Goal: Information Seeking & Learning: Check status

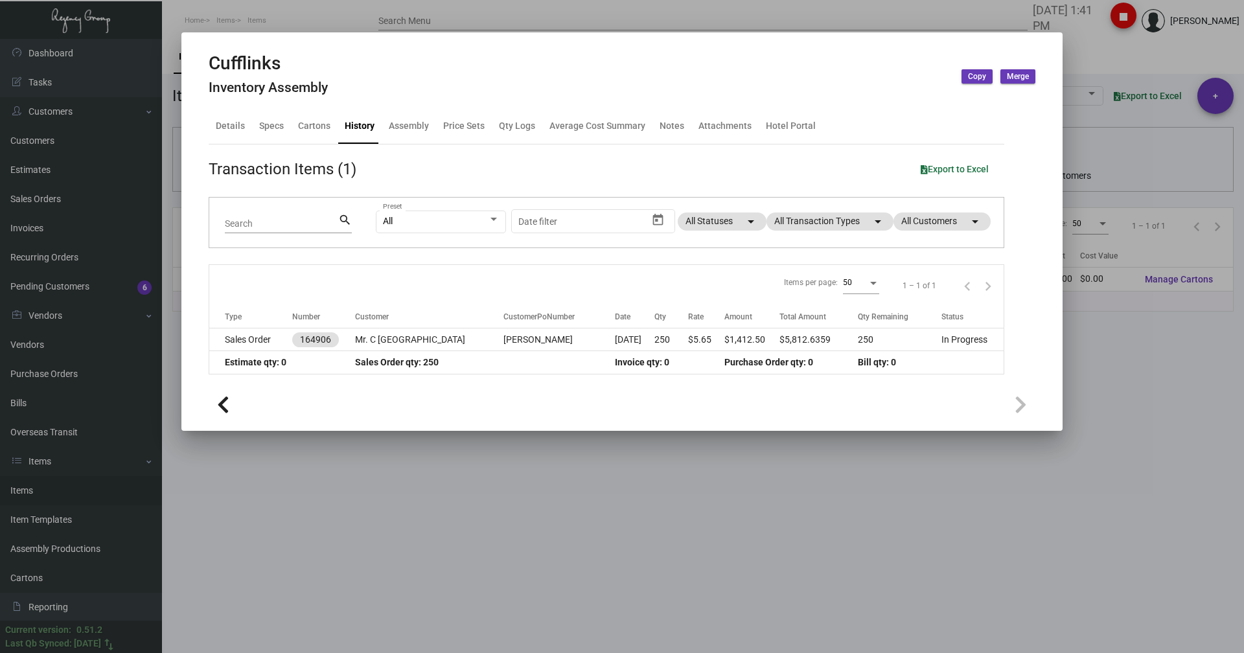
click at [271, 6] on div at bounding box center [622, 326] width 1244 height 653
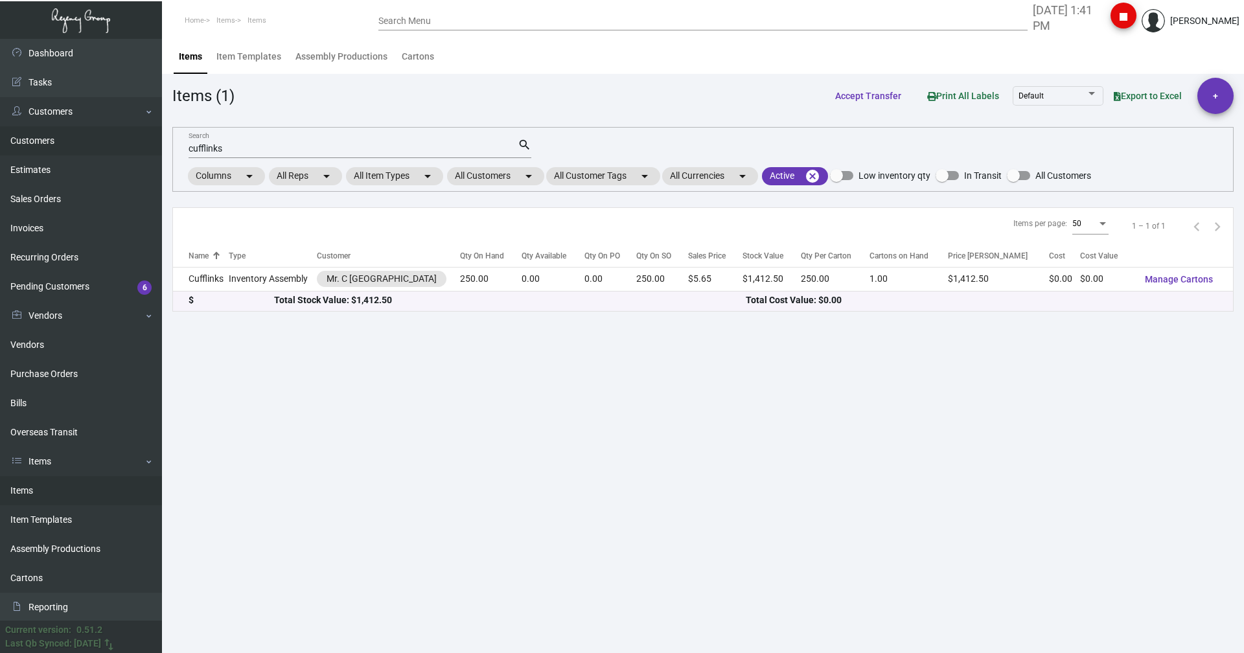
click at [34, 148] on link "Customers" at bounding box center [81, 140] width 162 height 29
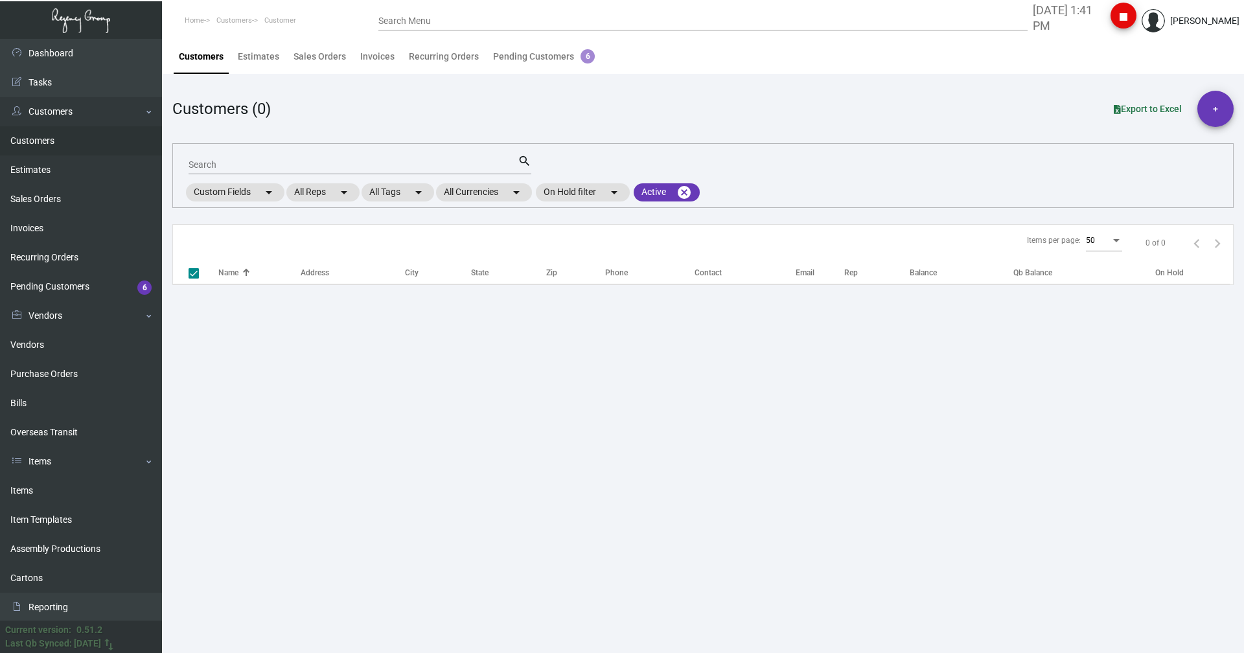
click at [230, 165] on input "Search" at bounding box center [353, 165] width 329 height 10
checkbox input "false"
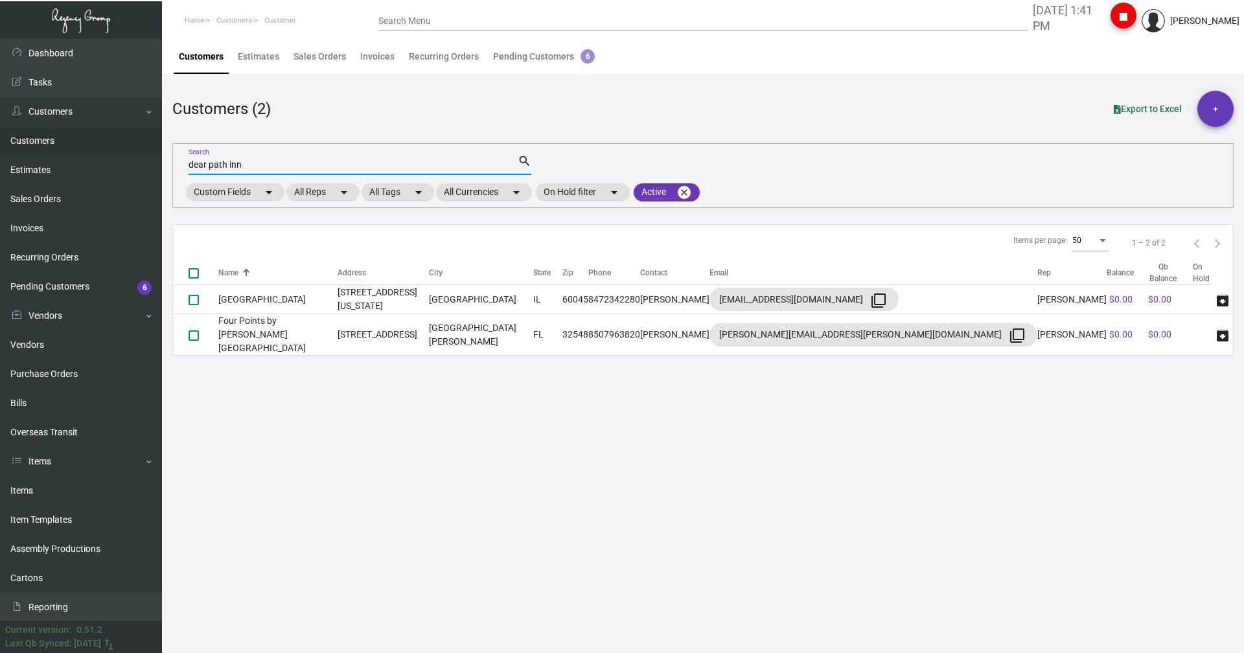
type input "dear path inn"
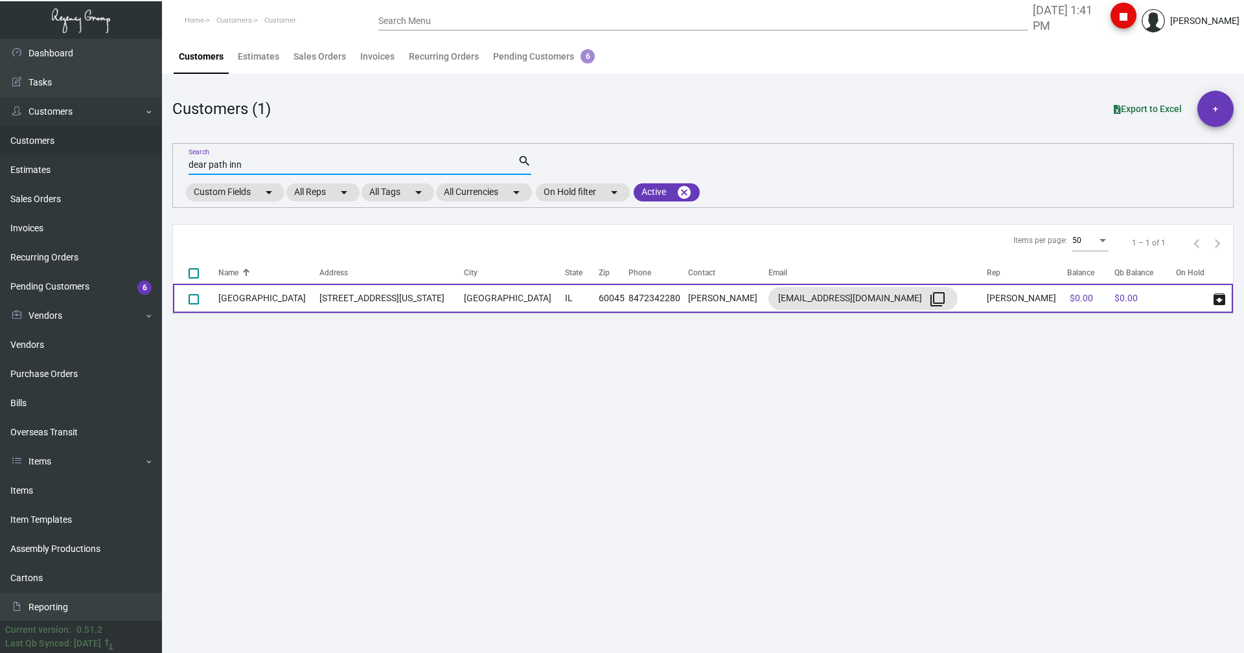
click at [255, 286] on td "[GEOGRAPHIC_DATA]" at bounding box center [268, 298] width 101 height 29
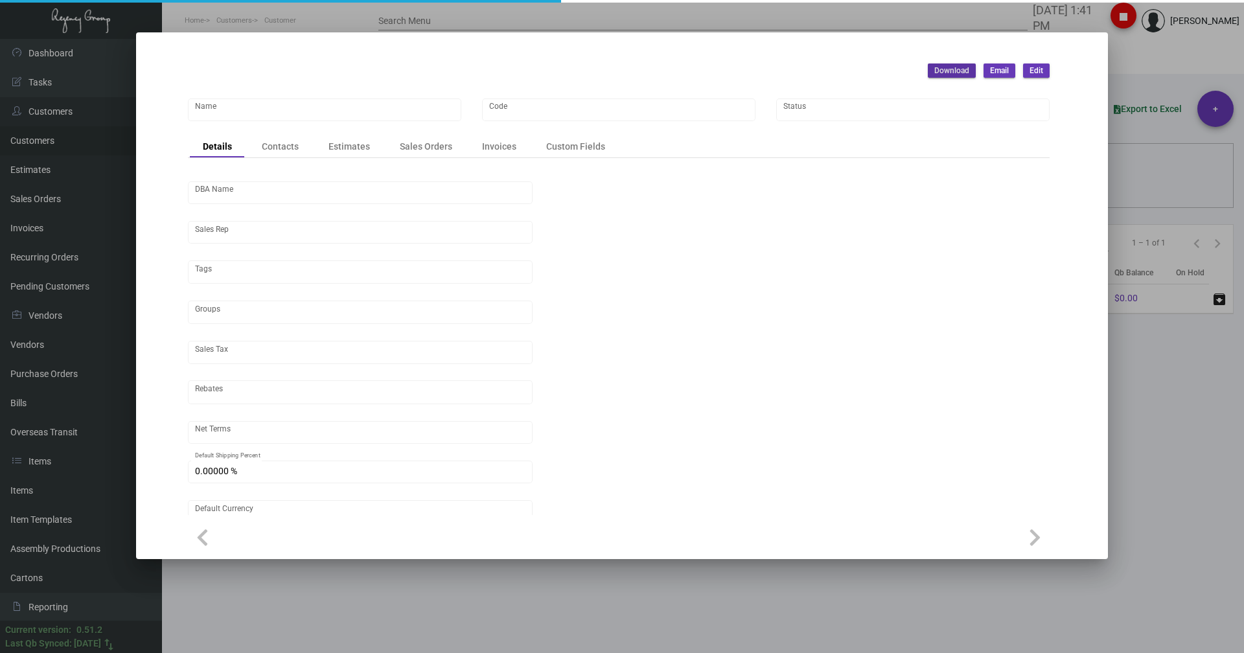
type input "[GEOGRAPHIC_DATA]"
type input "DPI"
type input "[PERSON_NAME]"
type input "[GEOGRAPHIC_DATA]"
type input "Net 50"
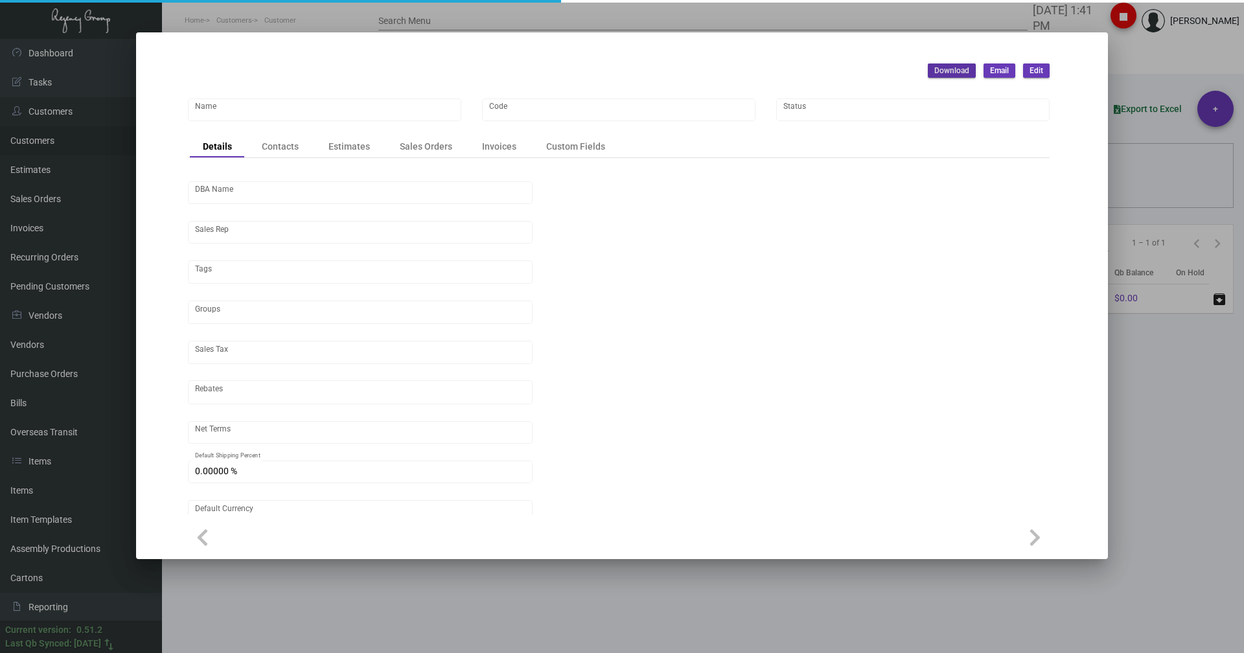
type input "United States Dollar $"
type input "$ 0.00"
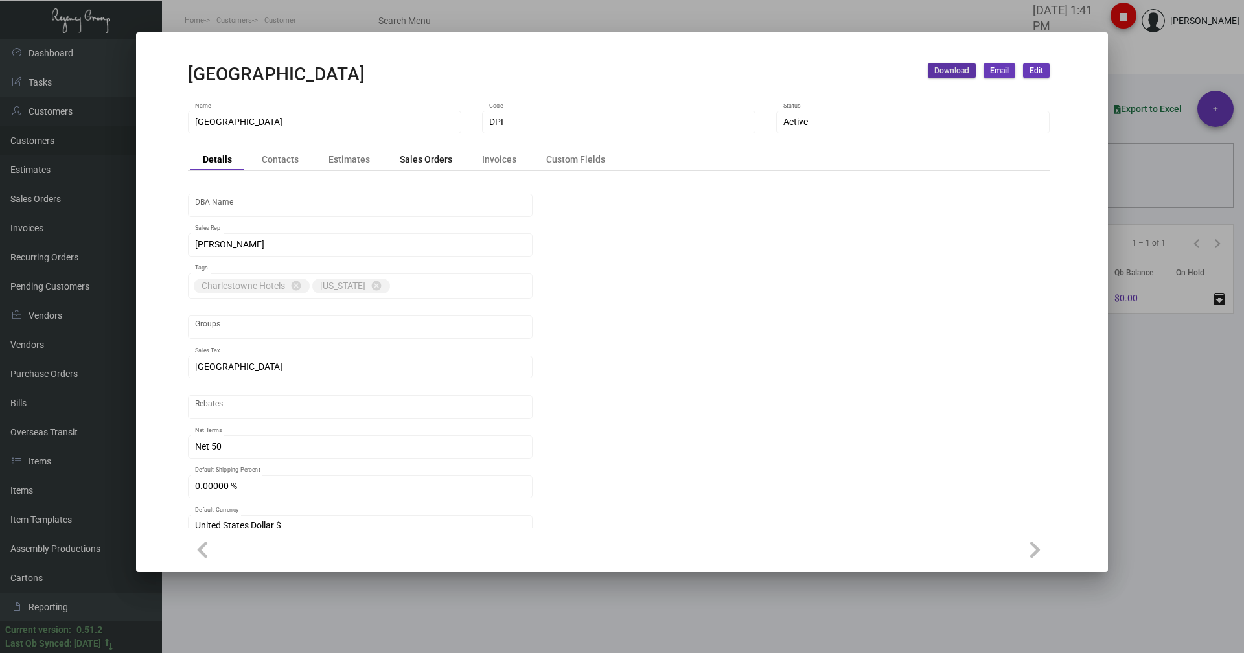
click at [419, 157] on div "Sales Orders" at bounding box center [426, 159] width 52 height 14
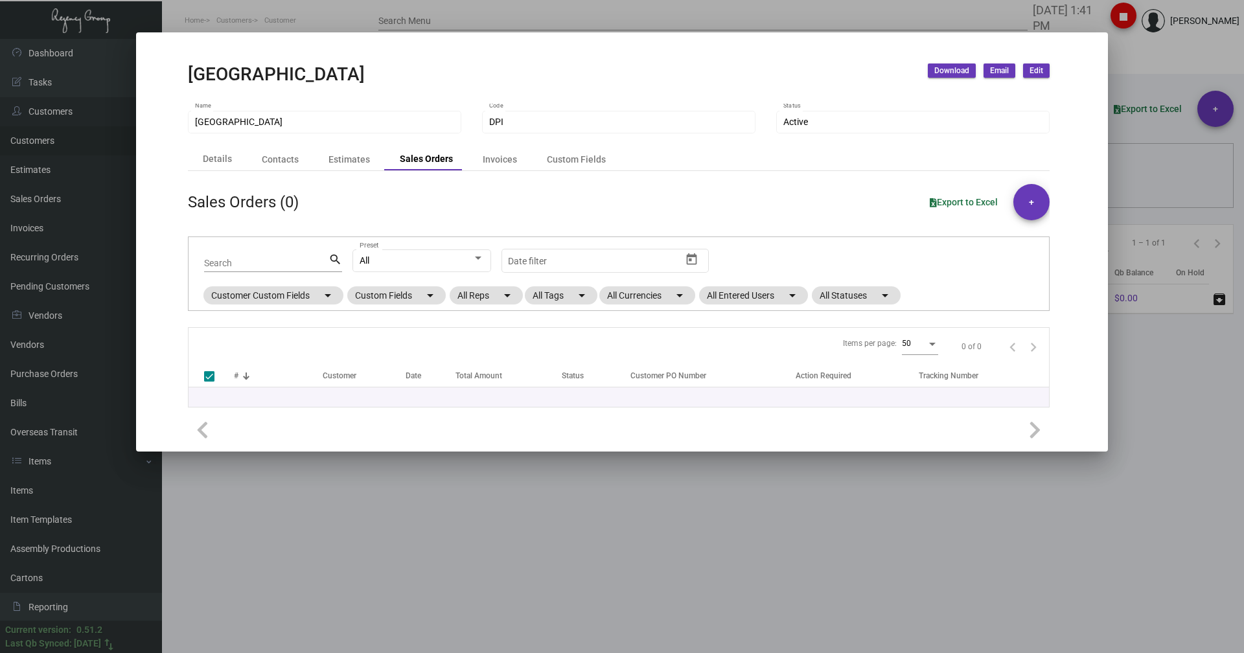
checkbox input "false"
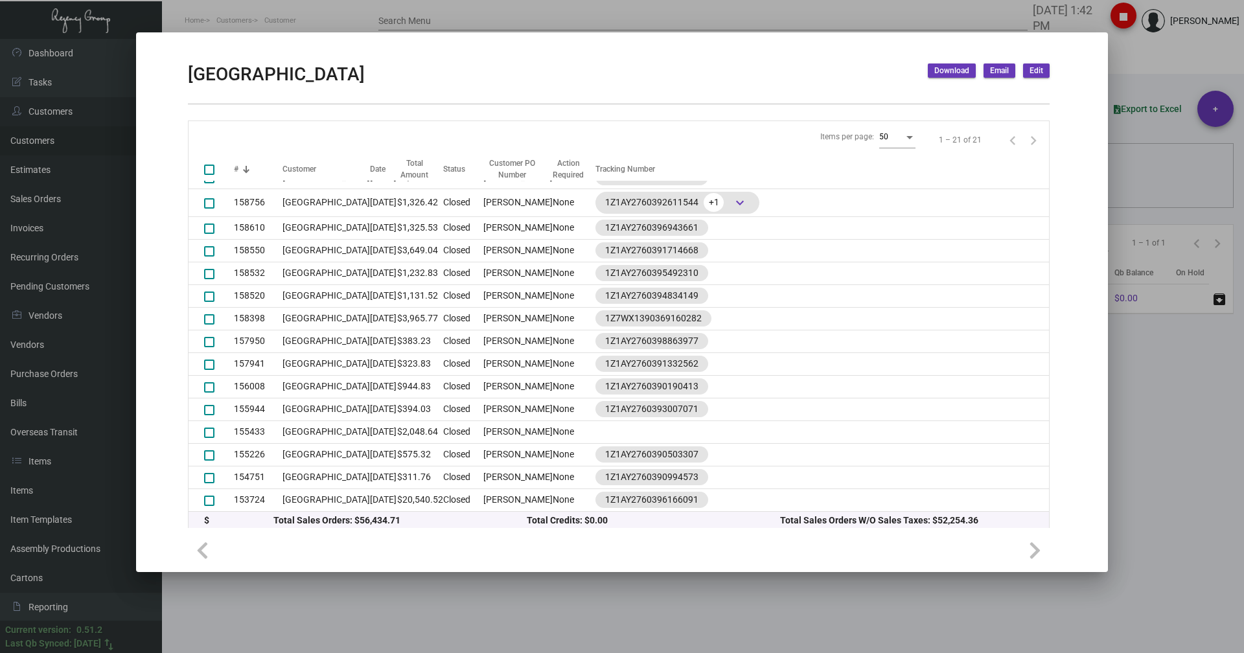
scroll to position [211, 0]
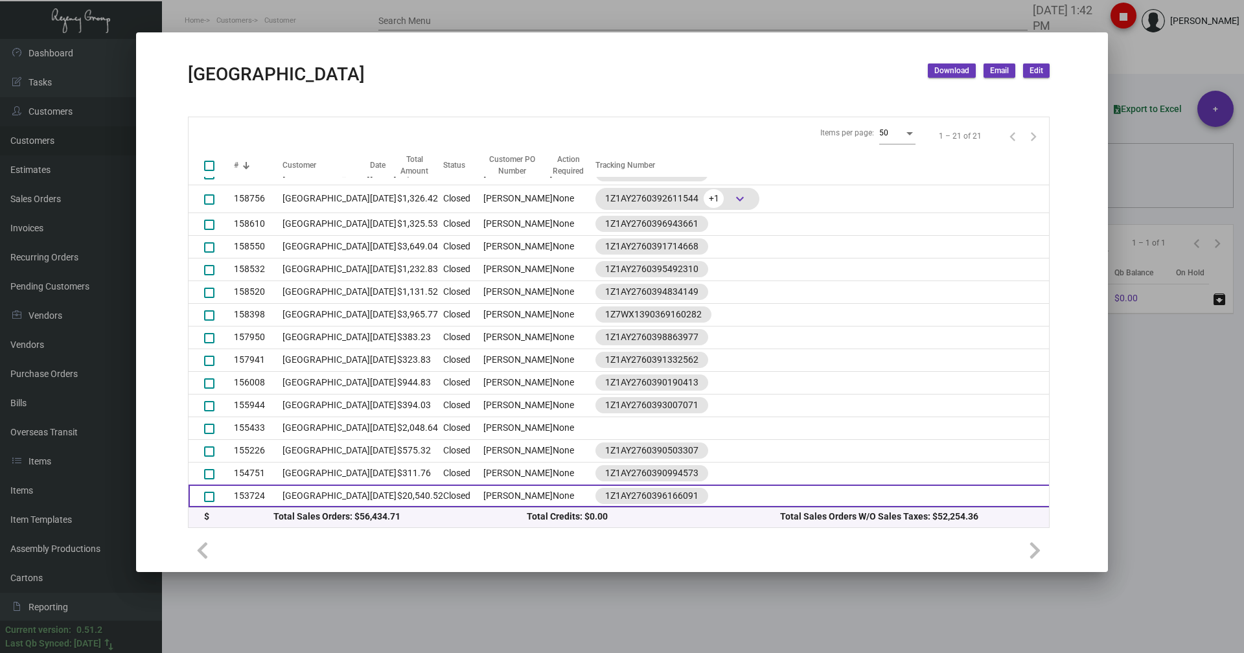
click at [397, 485] on td "$20,540.52" at bounding box center [420, 496] width 46 height 23
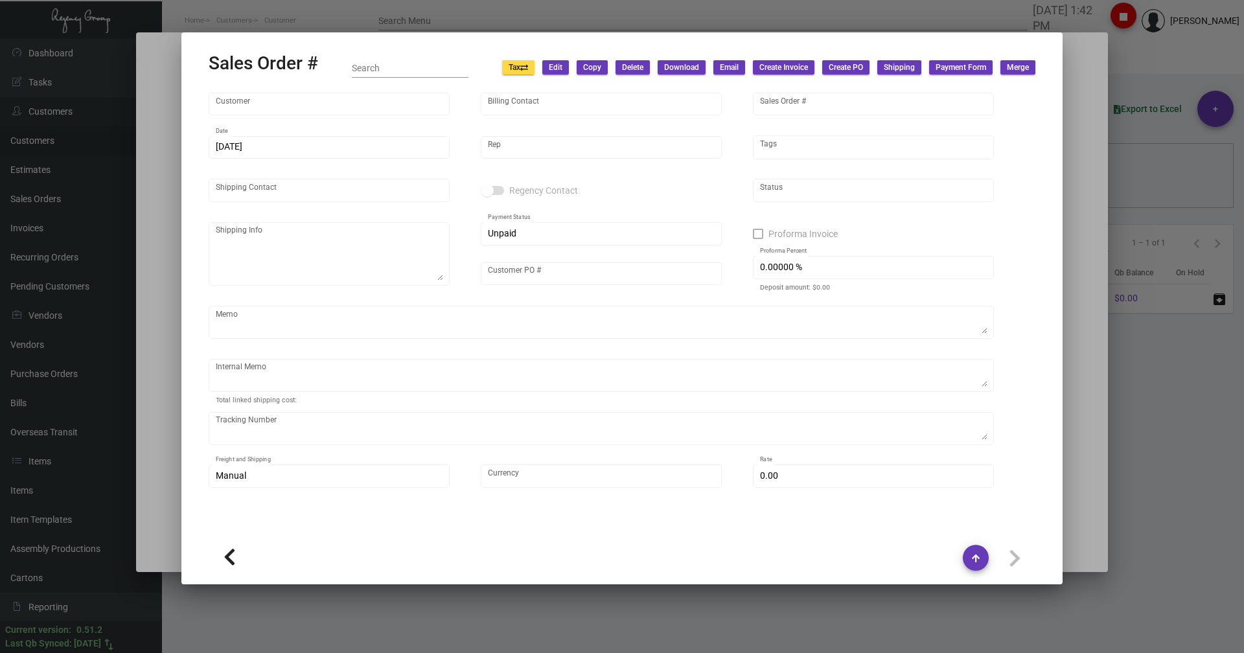
type input "[GEOGRAPHIC_DATA]"
type input "[PERSON_NAME]"
type input "153724"
type input "[DATE]"
type input "[PERSON_NAME]"
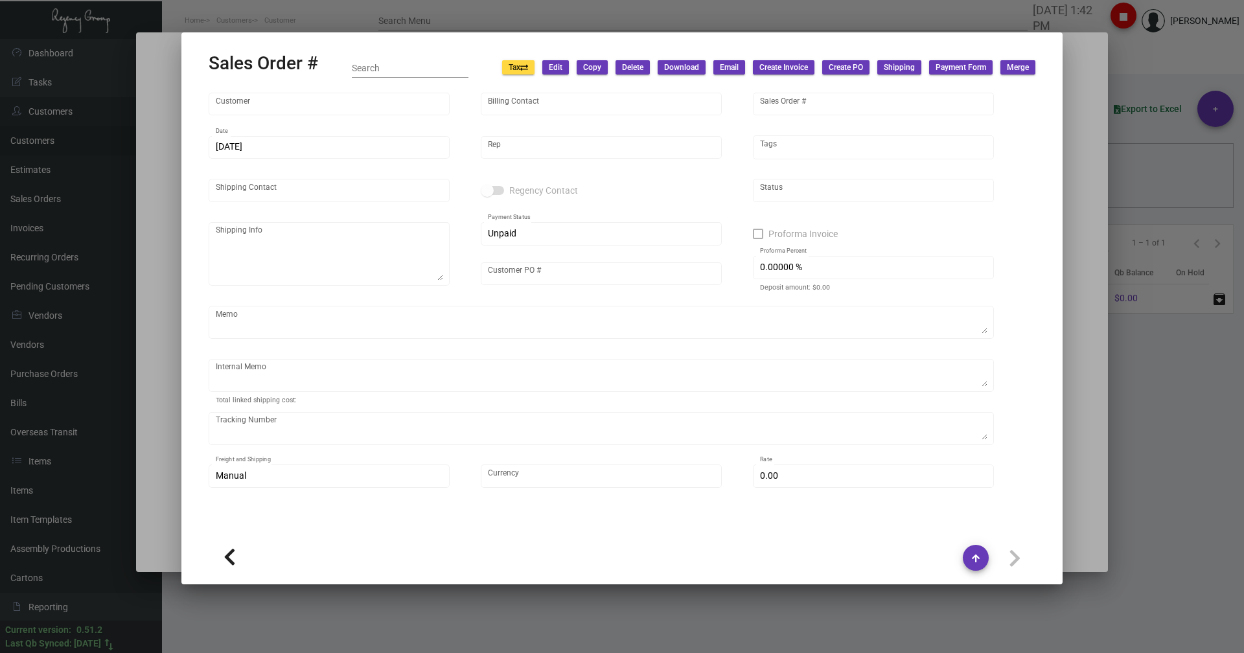
type input "[PERSON_NAME]"
type textarea "[GEOGRAPHIC_DATA] - [PERSON_NAME] [STREET_ADDRESS][US_STATE]"
type input "[PERSON_NAME]"
type textarea "[DATE] Shipped from Feyprimtimg by UPS Ground Cost $382.70 Vendor send the glue…"
type input "United States Dollar $"
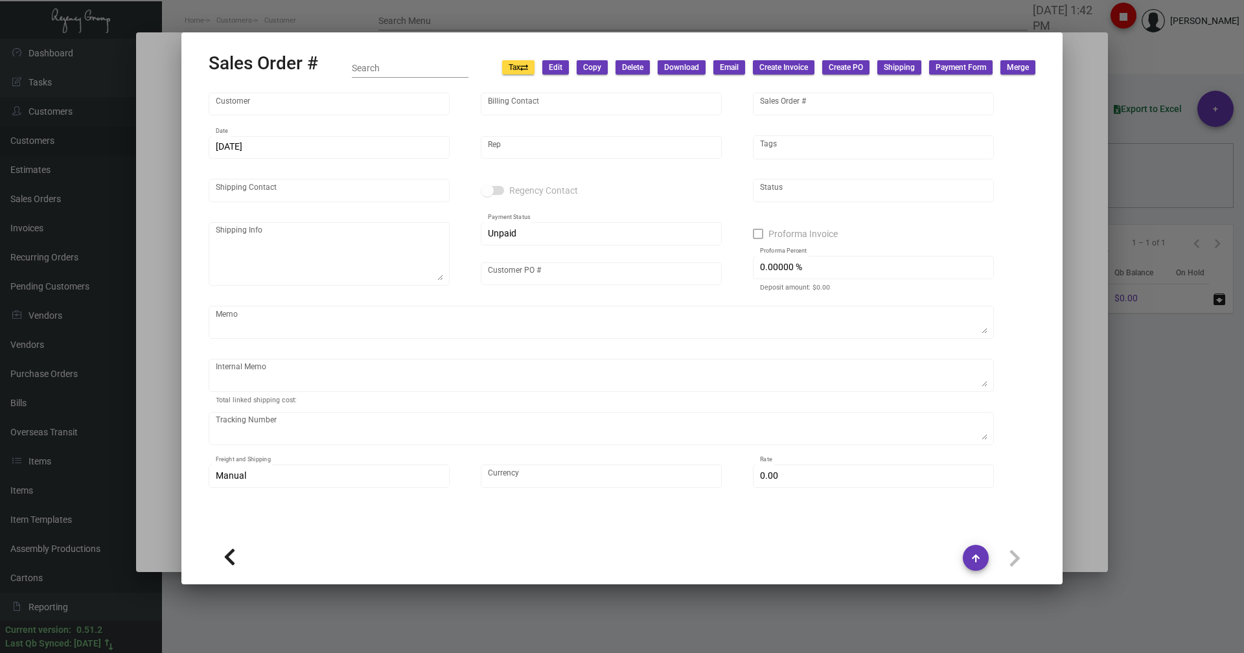
type input "4.50000 %"
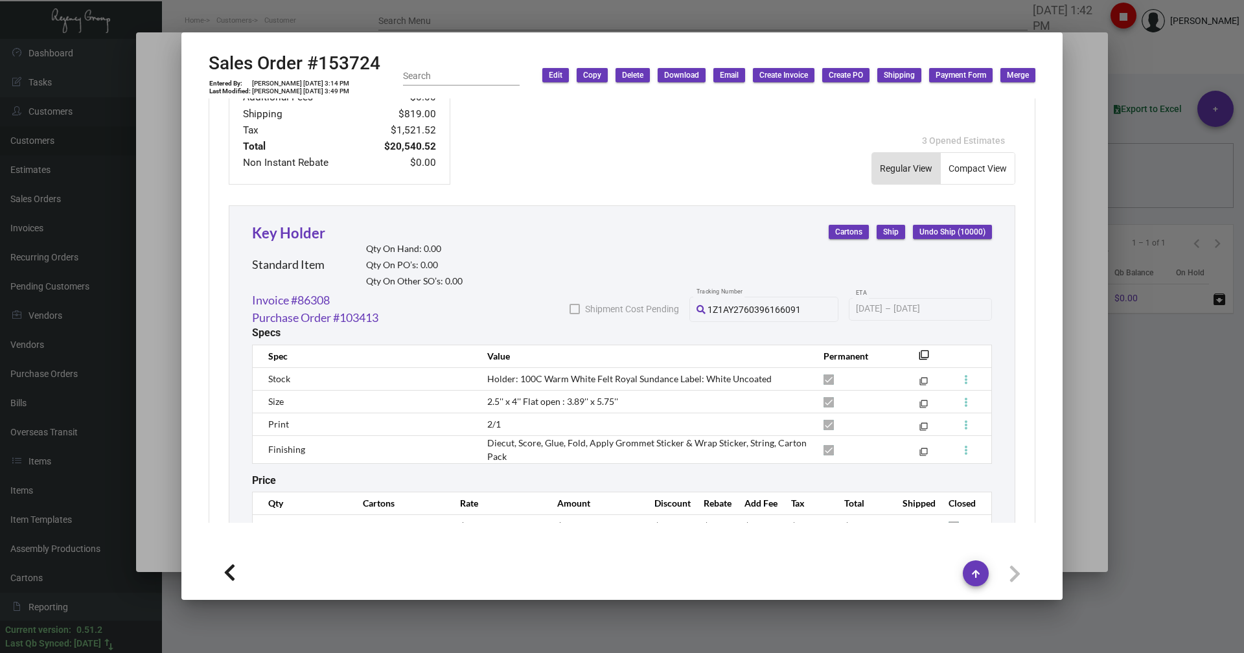
scroll to position [682, 0]
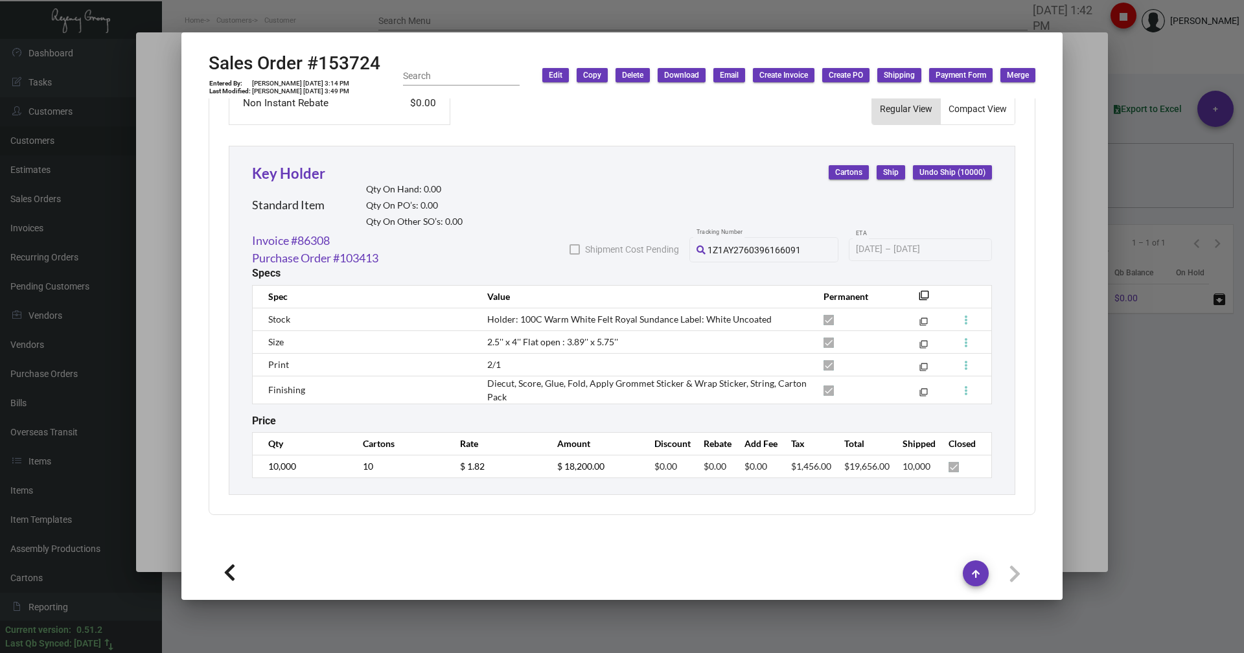
click at [238, 568] on button at bounding box center [229, 571] width 41 height 23
type input "154751"
type input "[DATE]"
type textarea "[DATE] Shipped by UPS Ground Cost $13.63"
type input "$ 39.67"
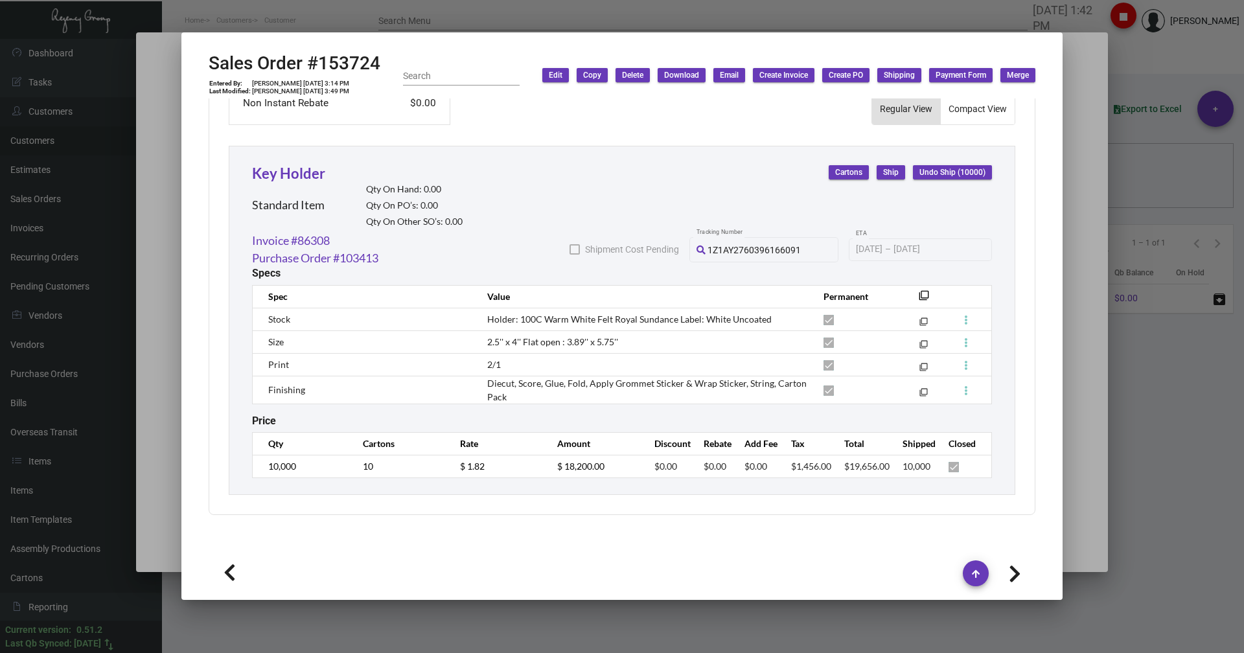
type input "87409"
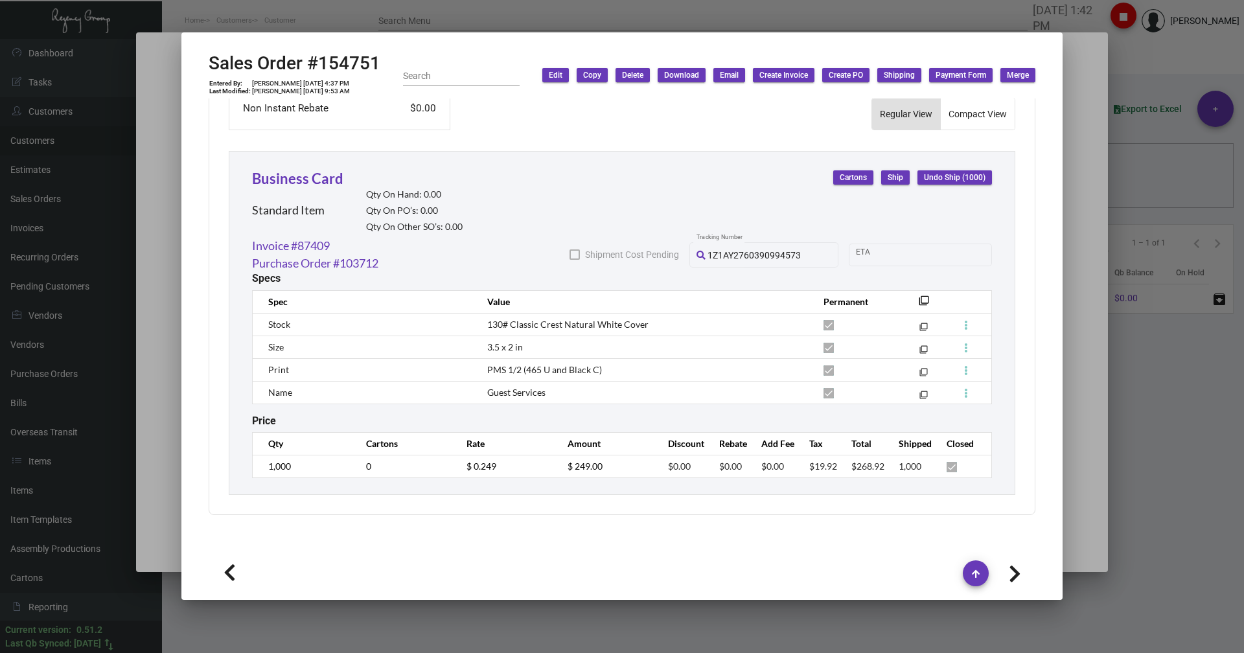
click at [229, 570] on icon at bounding box center [230, 572] width 12 height 19
type input "155226"
type input "[DATE]"
type textarea "[GEOGRAPHIC_DATA] Attn: [PERSON_NAME], General Manager [STREET_ADDRESS][US_STAT…"
type input "[PERSON_NAME]"
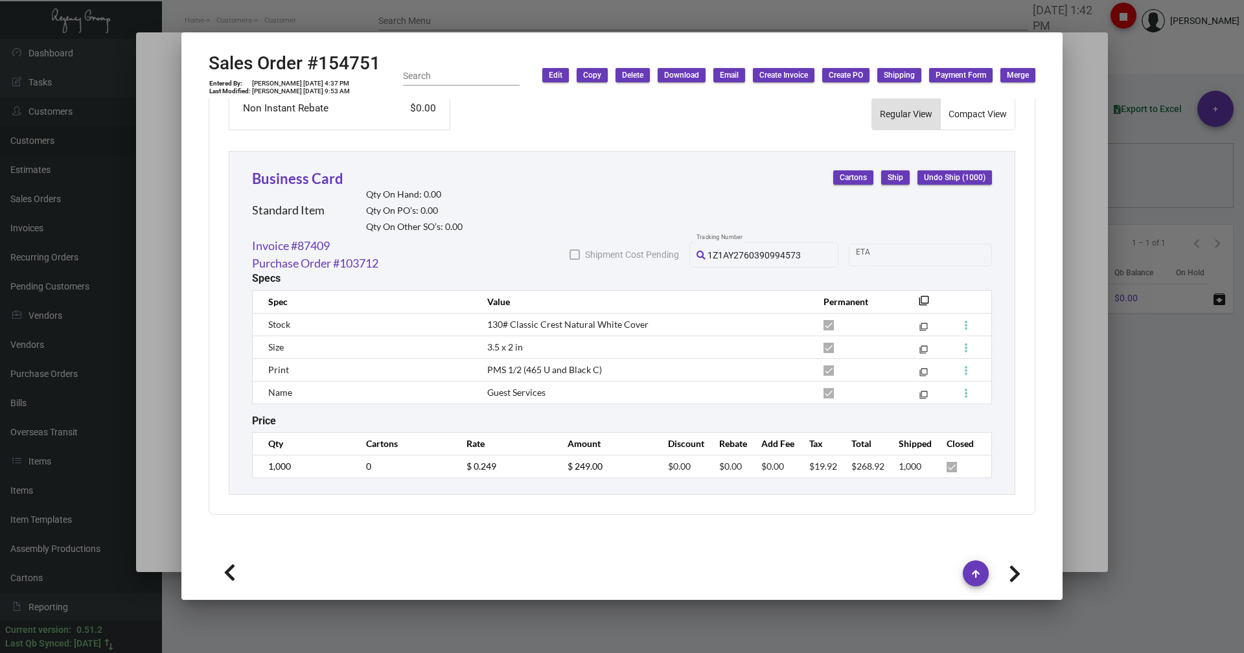
type textarea "[DATE] Shipped from Offset by UPS Ground Cost $32.88"
type input "$ 57.70"
type input "87885"
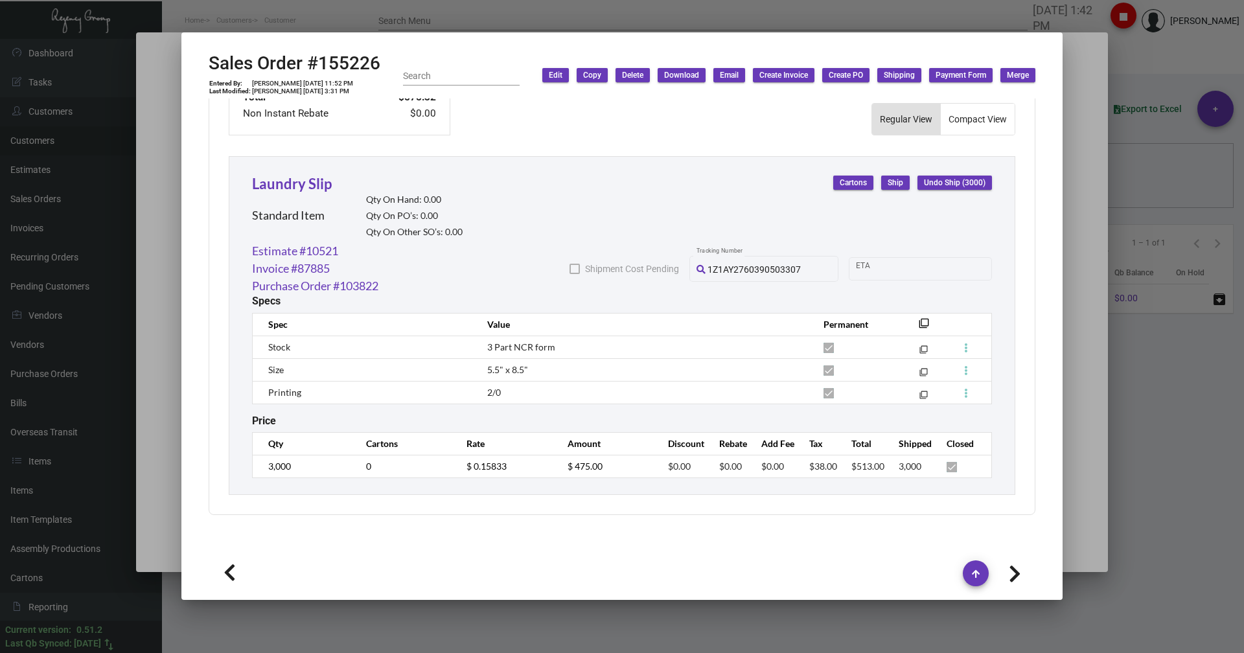
click at [232, 578] on icon at bounding box center [230, 572] width 12 height 19
type input "155433"
type input "[DATE]"
type input "[PERSON_NAME]"
type textarea "[GEOGRAPHIC_DATA] - [PERSON_NAME] [STREET_ADDRESS][US_STATE]"
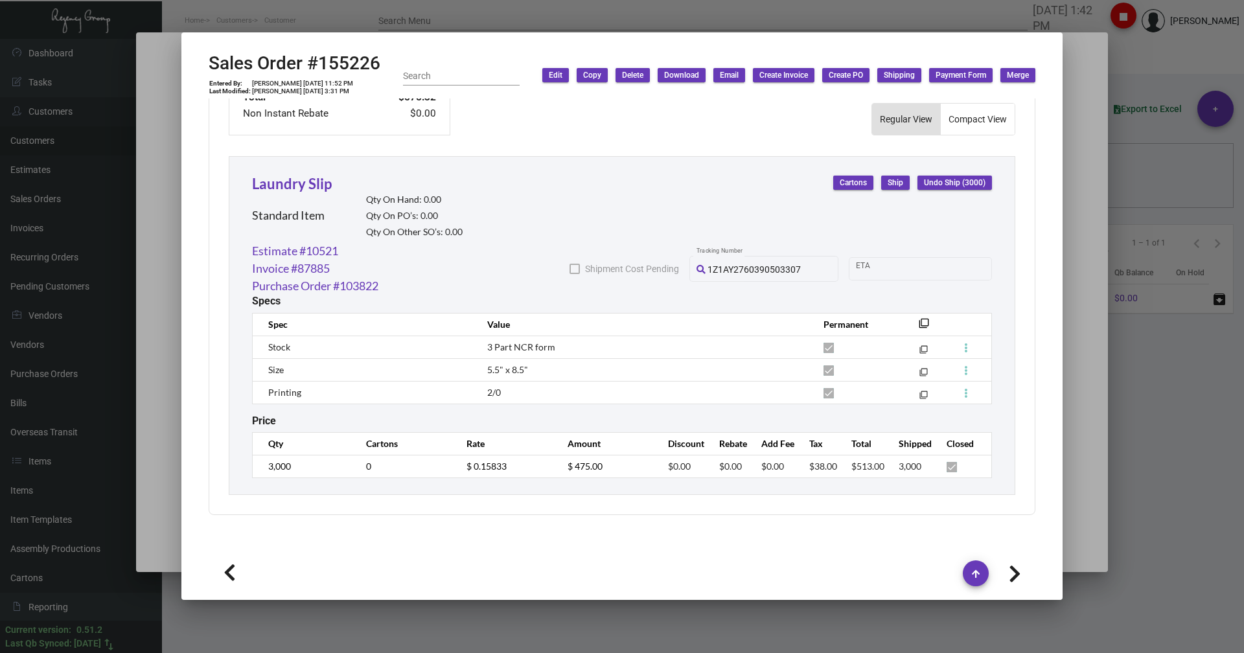
type input "[PERSON_NAME]"
type textarea "IHD [DATE] and will need samples from vendor."
type input "5.50000 %"
type input "88135"
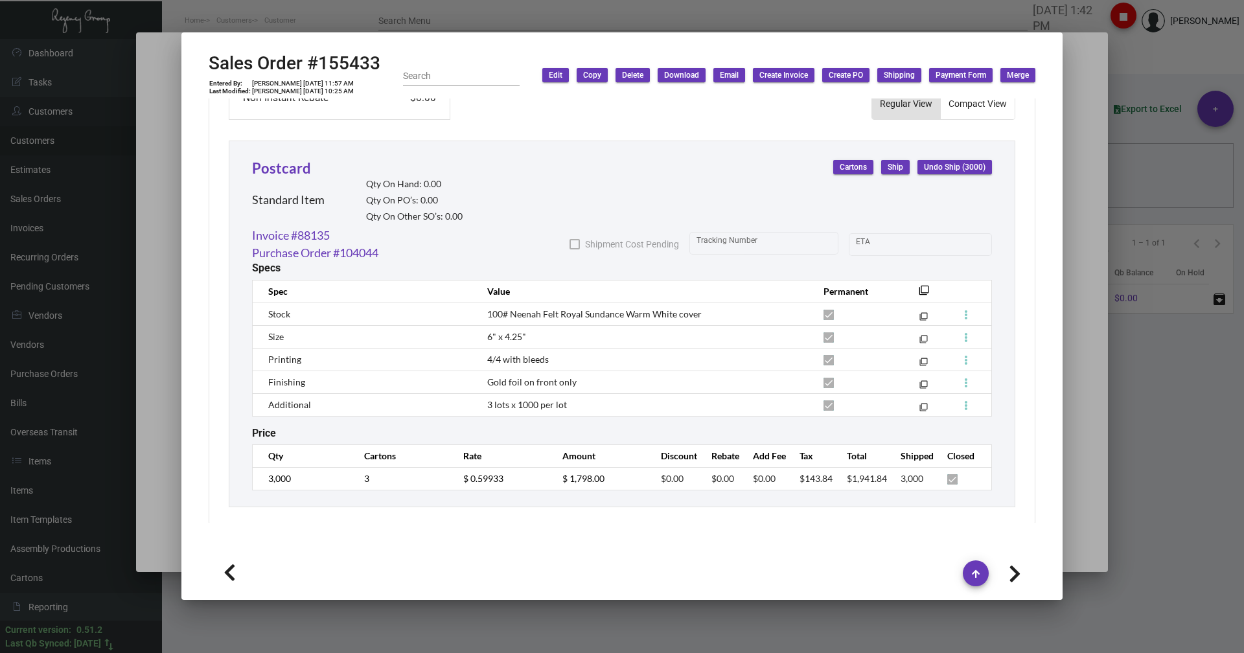
click at [232, 578] on icon at bounding box center [230, 572] width 12 height 19
type input "155944"
type input "[DATE]"
type textarea "@SH -- when ready, please check the costs for IHD of [DATE] arrival and let me …"
type input "$ 39.84"
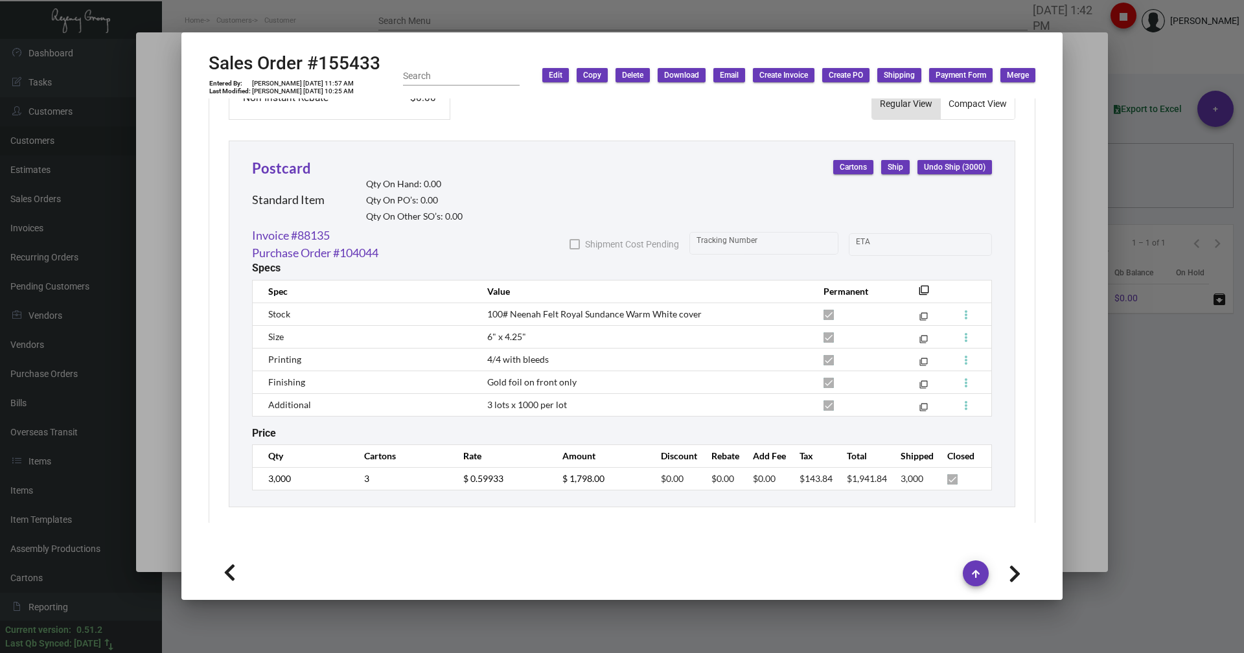
type input "88663"
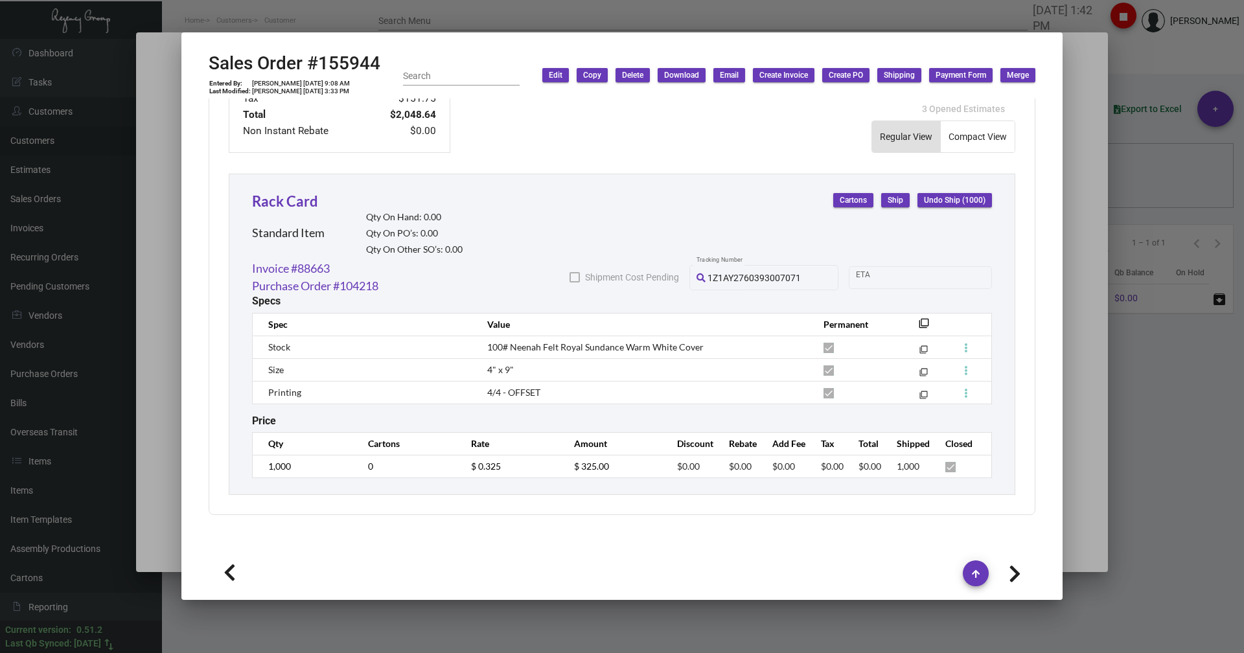
scroll to position [649, 0]
click at [232, 578] on icon at bounding box center [230, 572] width 12 height 19
type input "156008"
type input "[DATE]"
type textarea "[PERSON_NAME] [GEOGRAPHIC_DATA] [STREET_ADDRESS][US_STATE]"
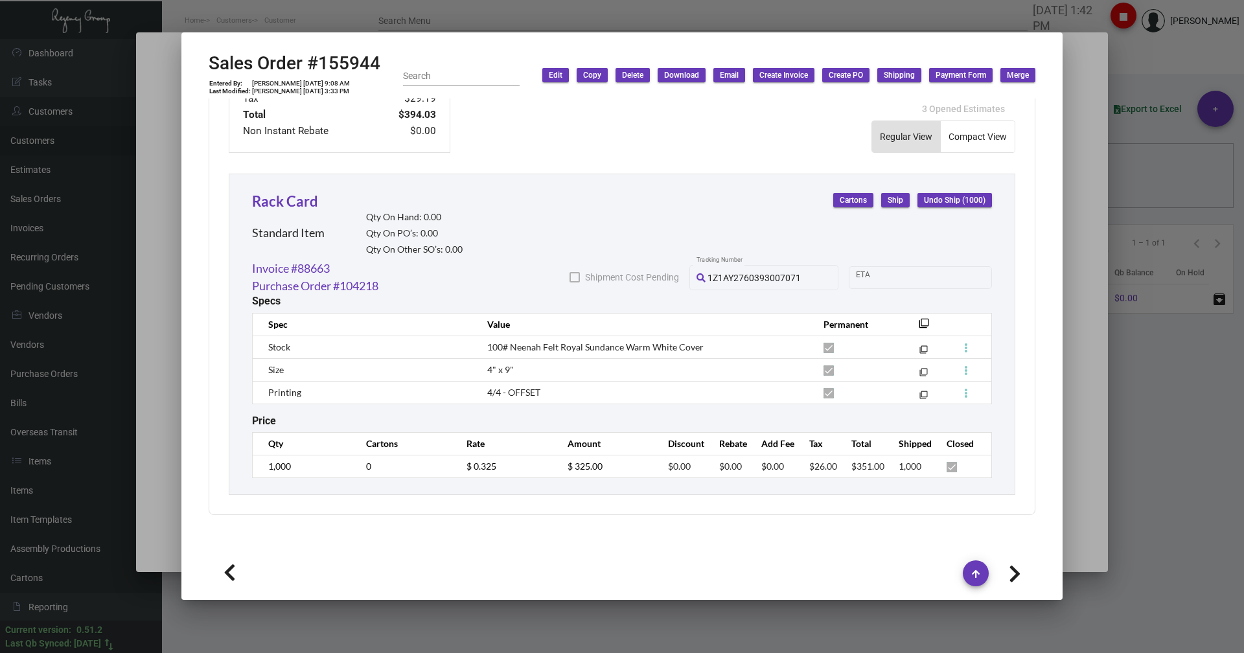
type textarea "Shipped UPS Ground Cost $14.46. By Desean [DATE]."
type textarea "1Z1AY2760390190413"
type input "$ 49.84"
type input "88727"
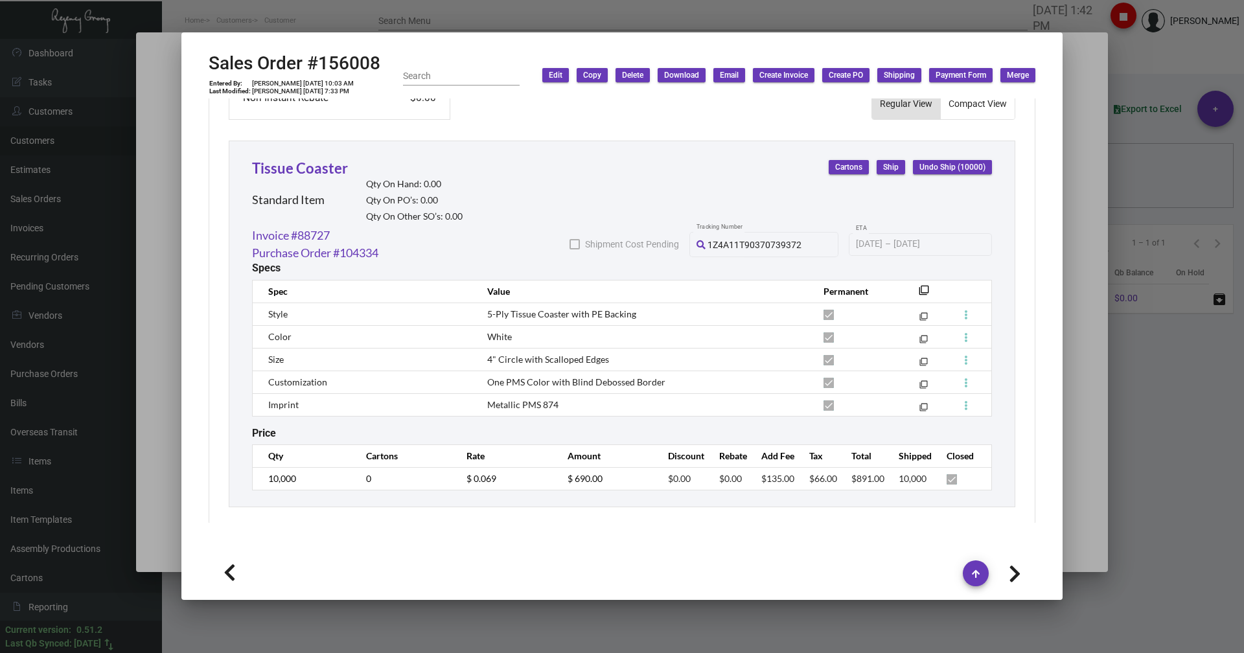
click at [232, 578] on icon at bounding box center [230, 572] width 12 height 19
type input "157941"
type input "[DATE]"
type textarea "[GEOGRAPHIC_DATA] - [PERSON_NAME] [STREET_ADDRESS][US_STATE]"
type textarea "@SH please send an additional label for 2-3 samples to be shipped to [GEOGRAPHI…"
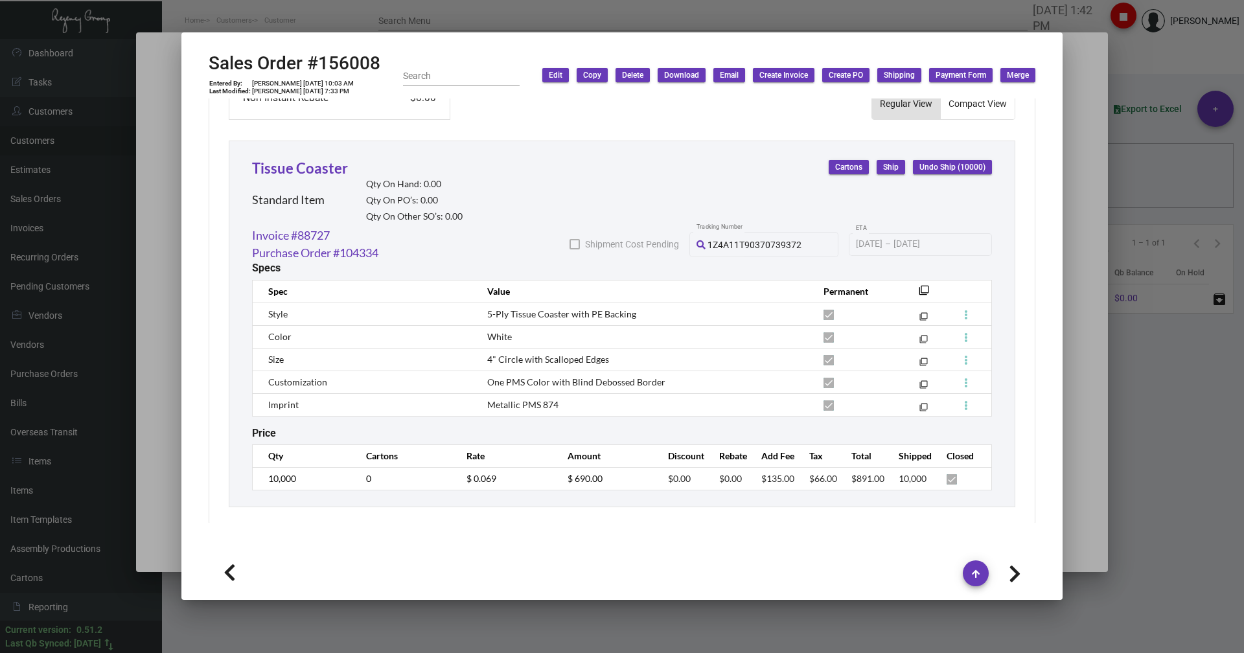
type input "$ 29.84"
type input "90726"
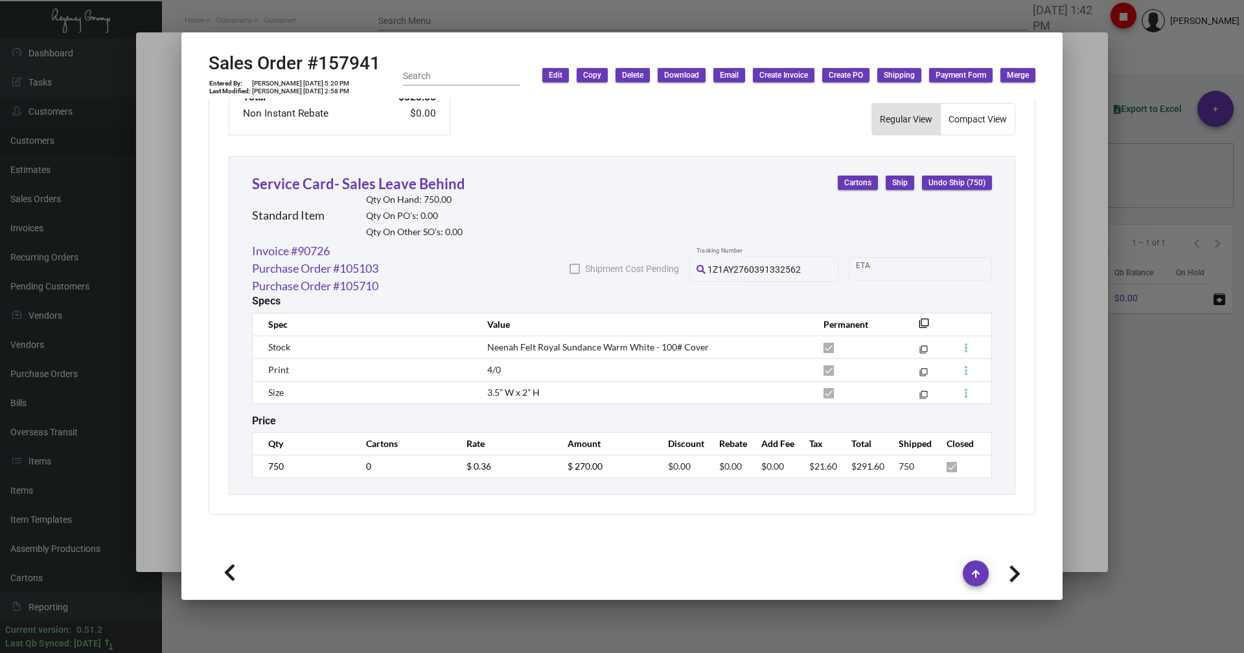
click at [232, 578] on icon at bounding box center [230, 572] width 12 height 19
type input "157950"
type input "[DATE]"
type textarea "[DATE] Shipped from [GEOGRAPHIC_DATA] by UPS Ground Cost $9.27"
type input "$ 39.84"
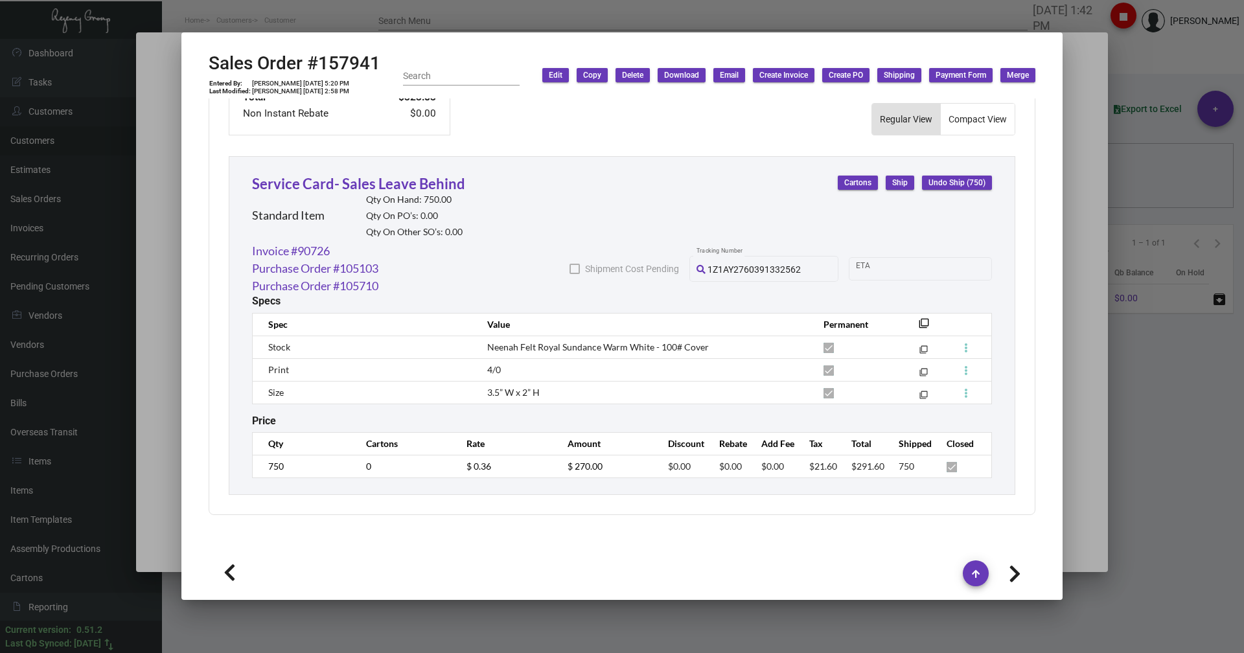
type input "90735"
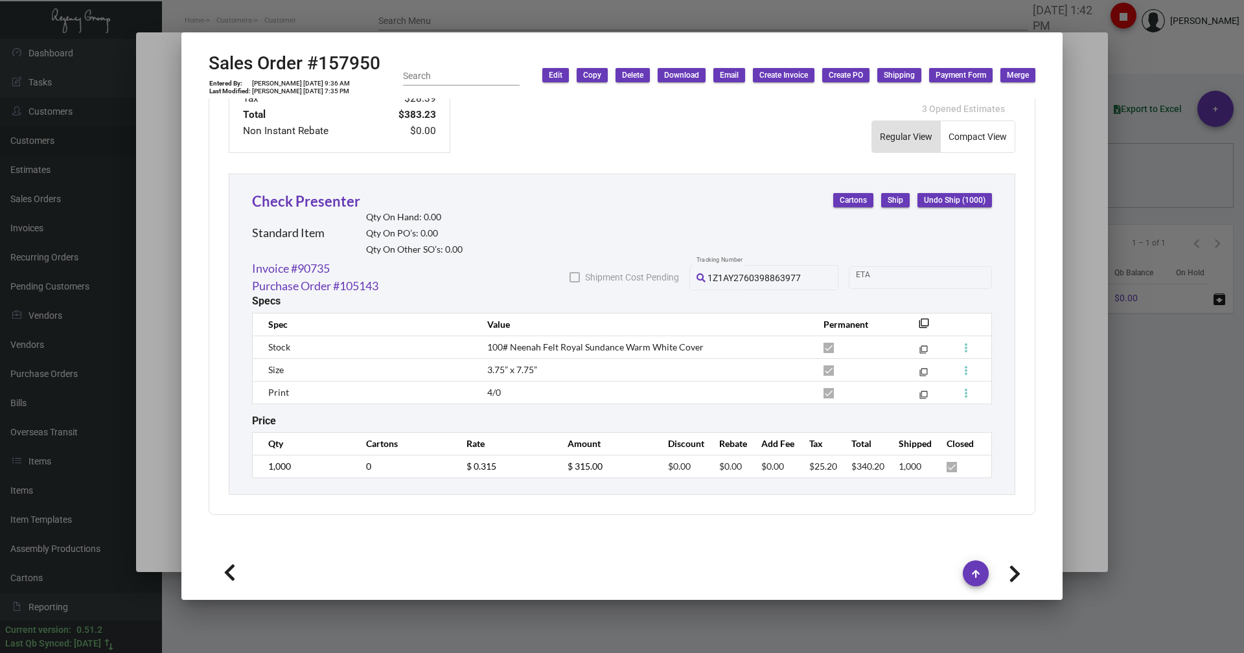
click at [232, 578] on icon at bounding box center [230, 572] width 12 height 19
type input "158398"
type input "[DATE]"
type textarea "5.15 - SO created for Client approval."
type input "4.20000 %"
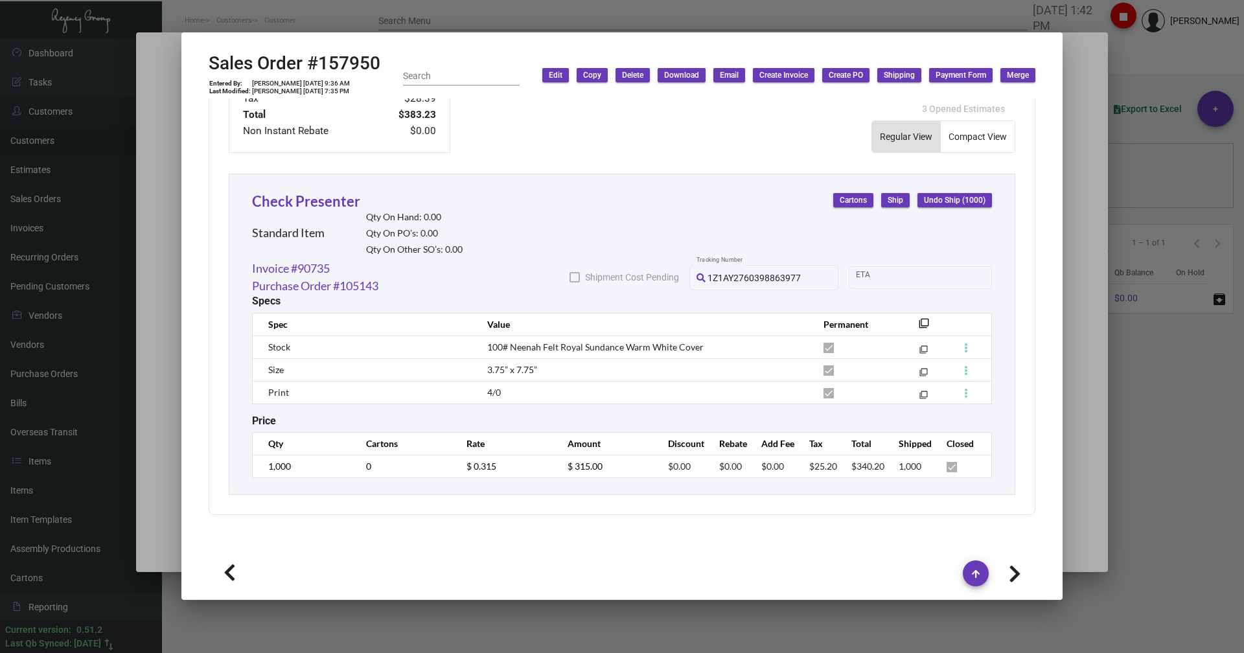
type input "91249"
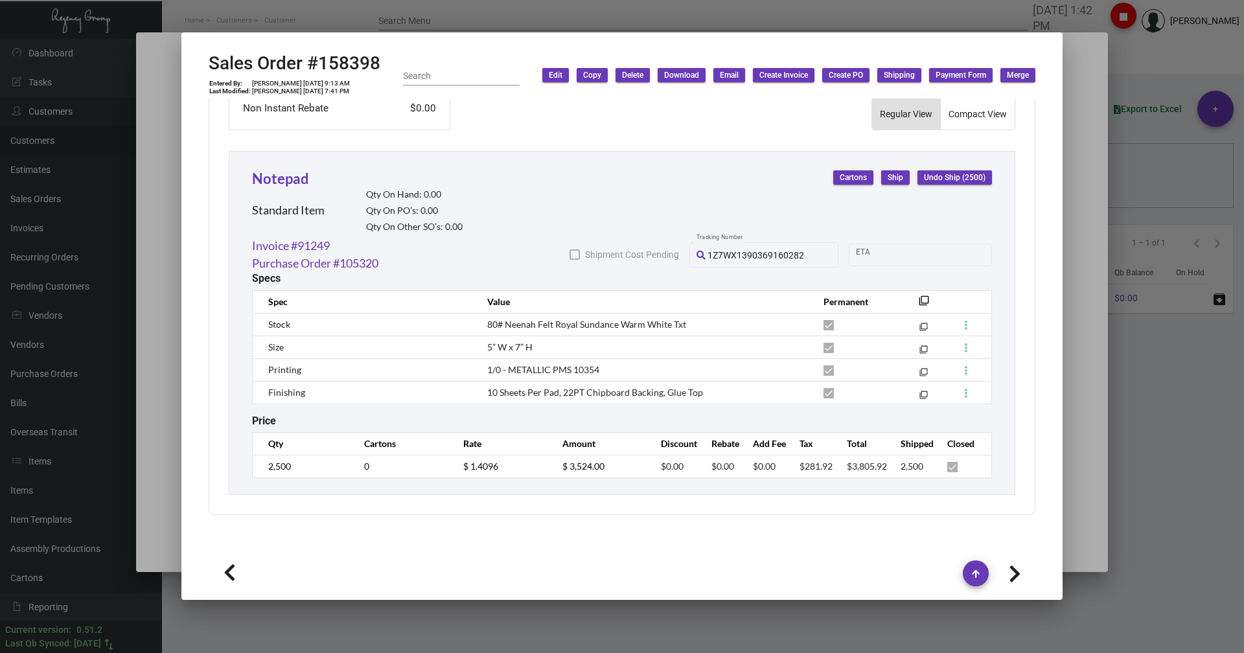
click at [232, 578] on icon at bounding box center [230, 572] width 12 height 19
type input "158520"
type input "[DATE]"
type input "[PERSON_NAME]"
checkbox input "true"
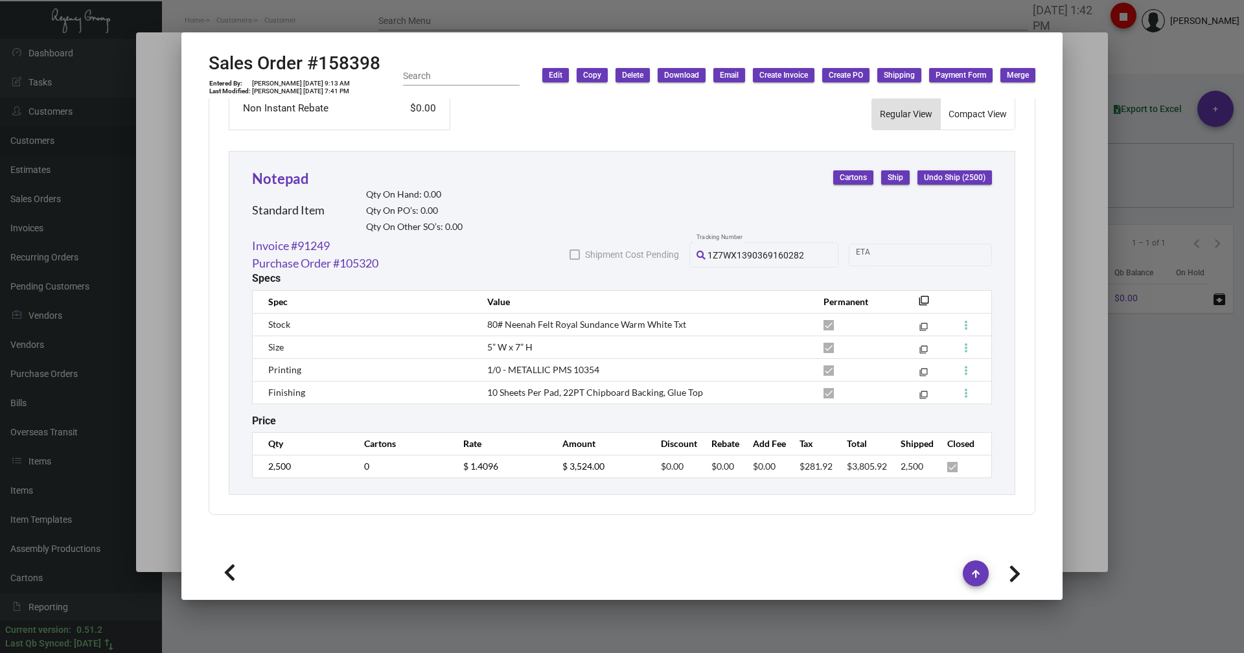
type textarea "Customer PO confirmation SS attached. [DATE] Shipped from BCT by UPS Ground Cos…"
type input "$ 48.70"
type input "91371"
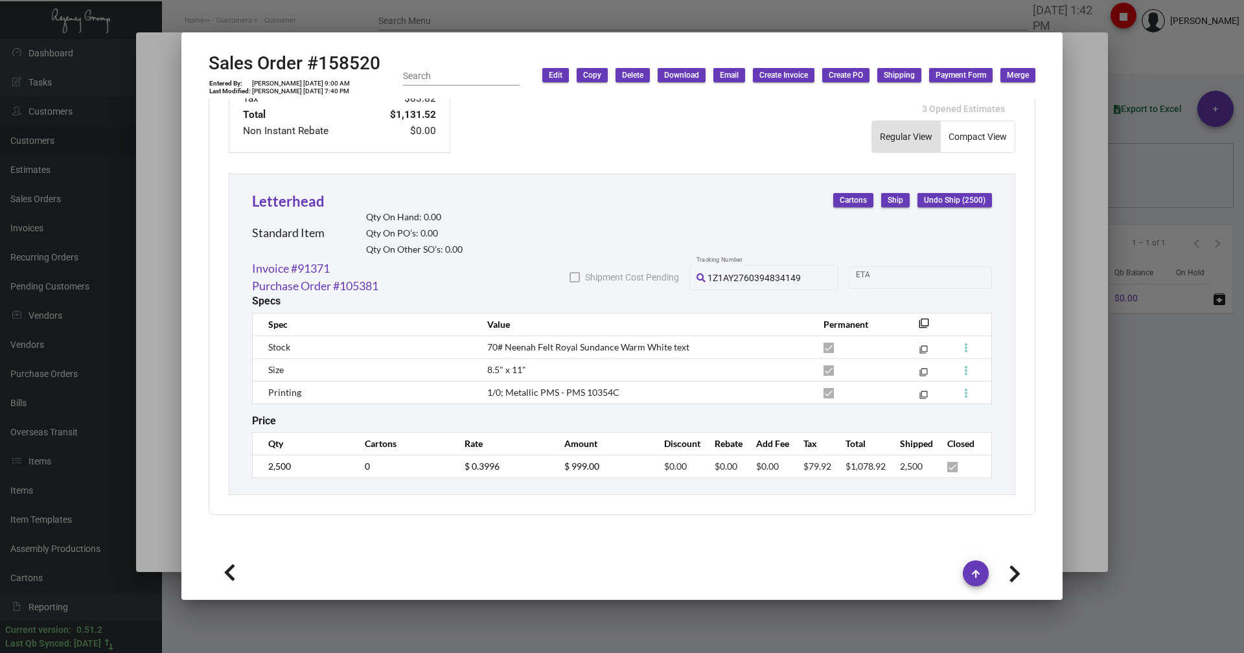
click at [232, 578] on icon at bounding box center [230, 572] width 12 height 19
type input "158532"
type input "[PERSON_NAME]"
checkbox input "false"
type textarea "NOTE: TO BE CONSISTENT W/ VALET TAGS AND TO PROVIDE 5 SAMPLES PER USUAL. 8.19 -…"
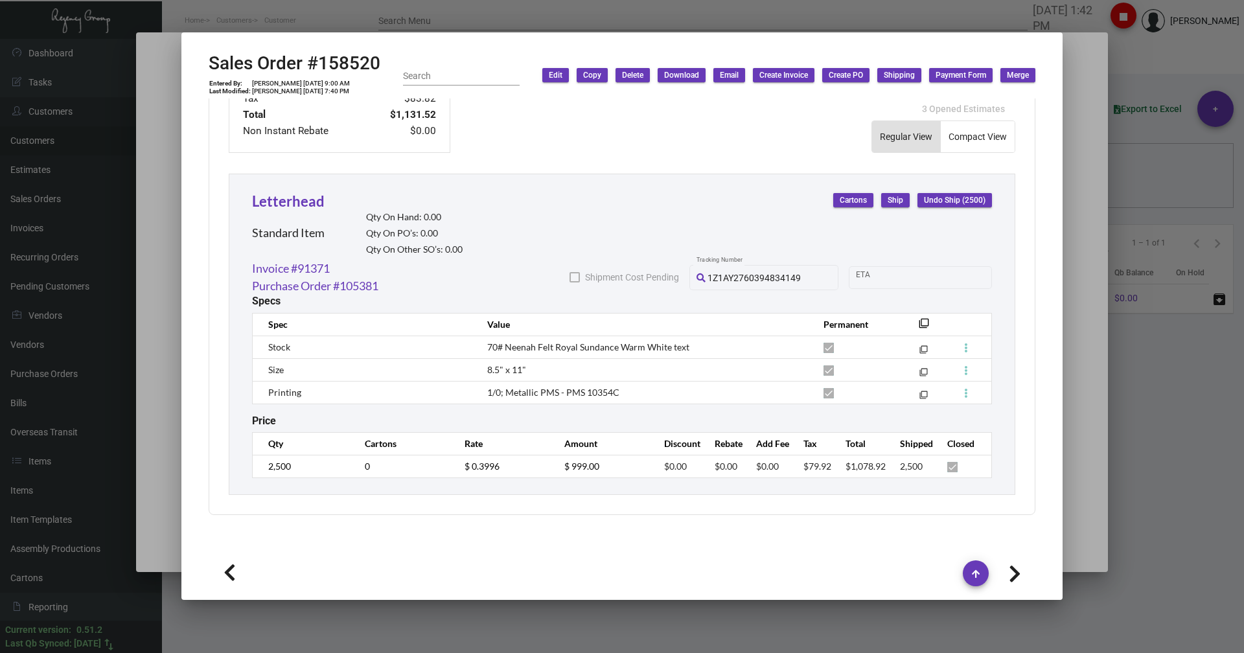
type textarea "1Z1AY2760395492310"
type input "$ 42.51"
type input "91383"
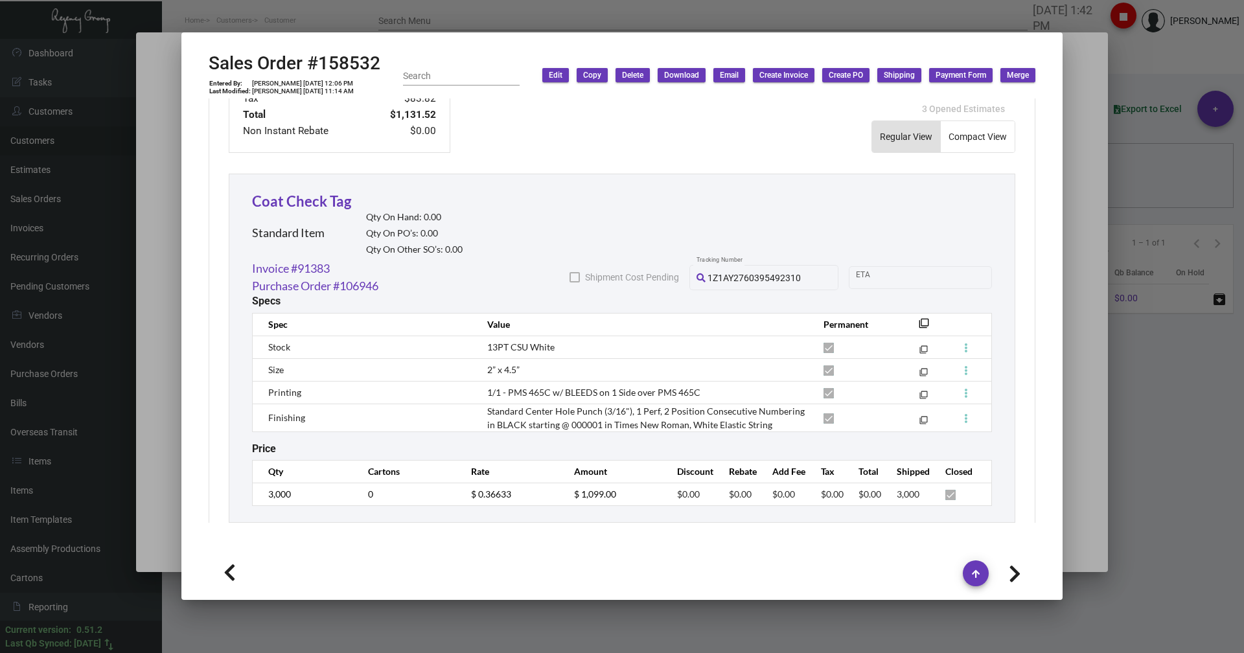
scroll to position [676, 0]
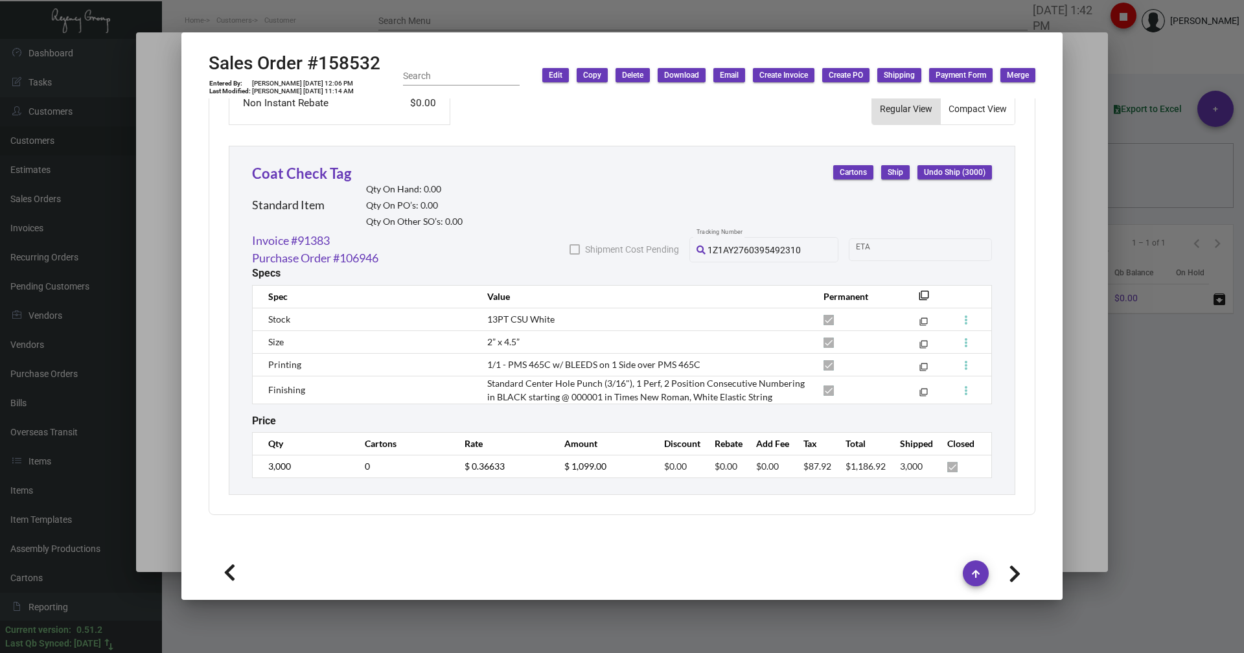
click at [232, 578] on icon at bounding box center [230, 572] width 12 height 19
type input "158550"
type input "[PERSON_NAME]"
type textarea "[DATE] Shipped from Team Concept by UPS Ground Cost $151.30"
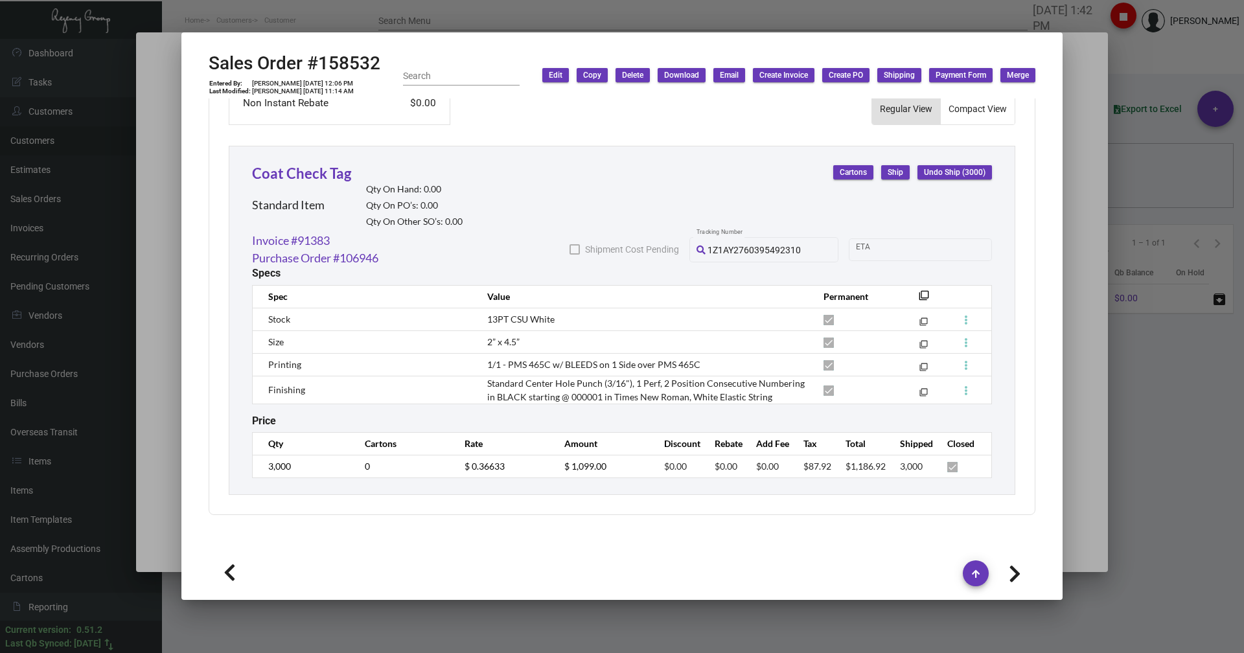
type input "$ 198.74"
type input "91401"
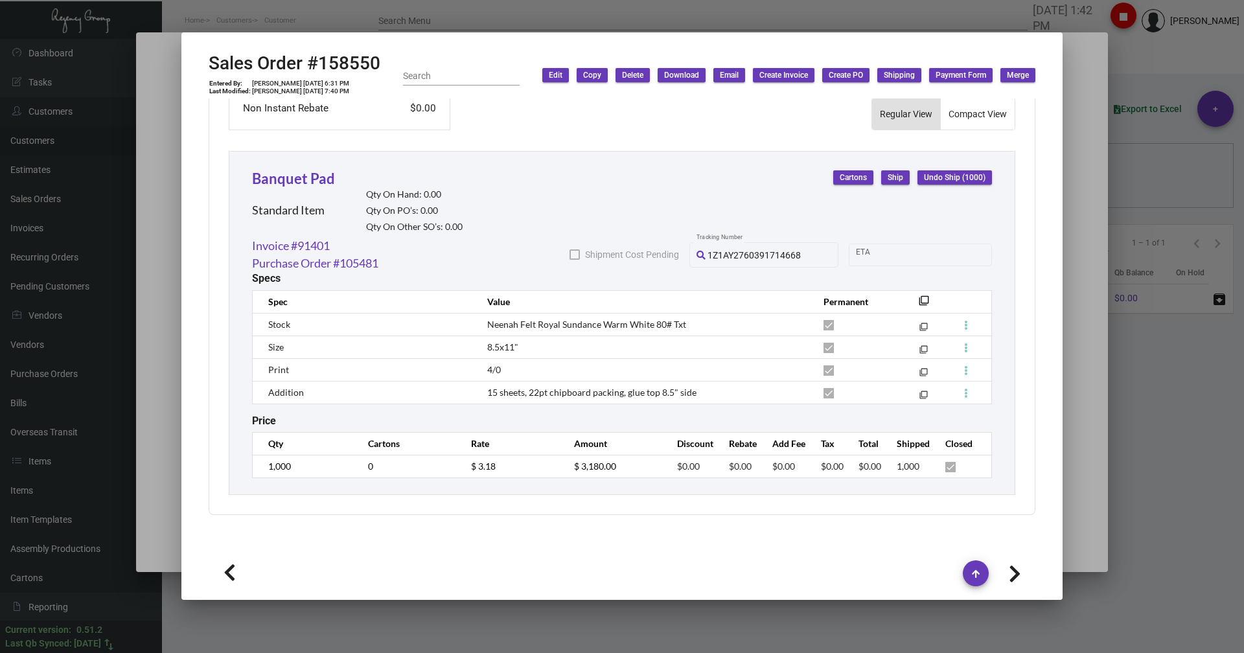
scroll to position [671, 0]
click at [232, 578] on icon at bounding box center [230, 572] width 12 height 19
type input "158610"
type input "[DATE]"
type input "[PERSON_NAME]"
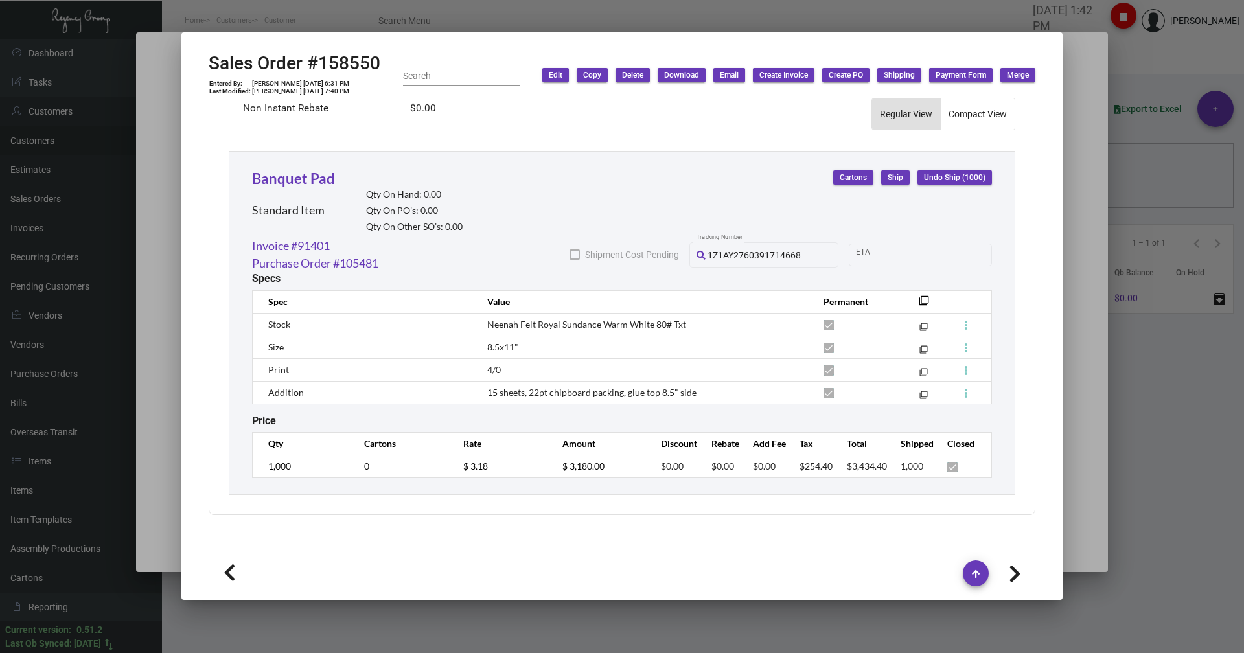
type textarea "@SH please send two labels to end the entire PO to the property, and one shippi…"
type input "$ 59.84"
type input "91461"
click at [232, 578] on icon at bounding box center [230, 572] width 12 height 19
type input "158756"
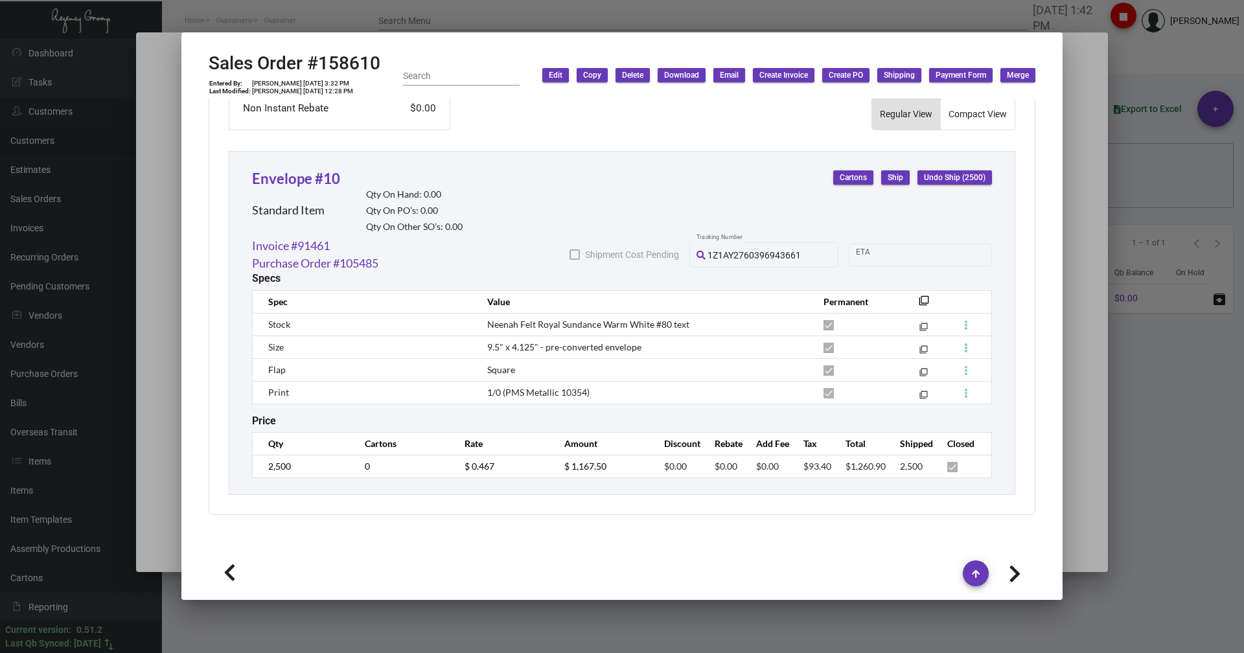
type input "[DATE]"
type textarea "[PERSON_NAME] [GEOGRAPHIC_DATA] [STREET_ADDRESS][US_STATE]"
type input "[PERSON_NAME]"
type textarea "[DATE] Shipped by UPS Ground TK#1Z1AY2760392611544 Cost $14.24"
type input "$ 58.17"
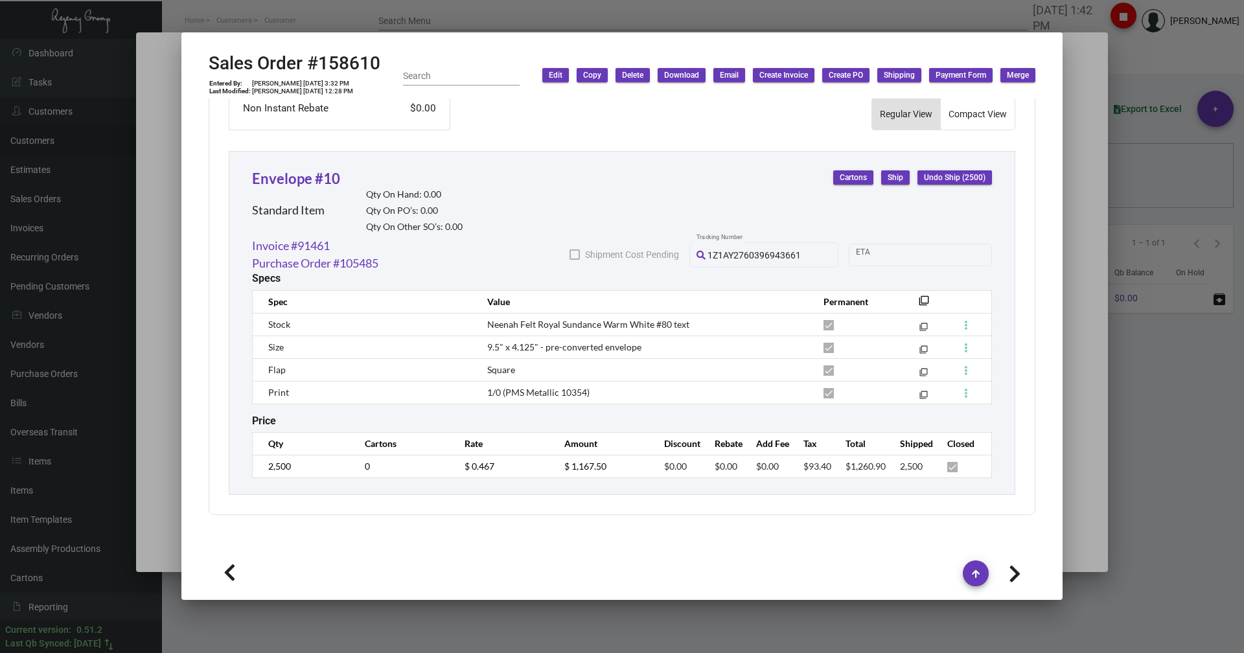
type input "91607"
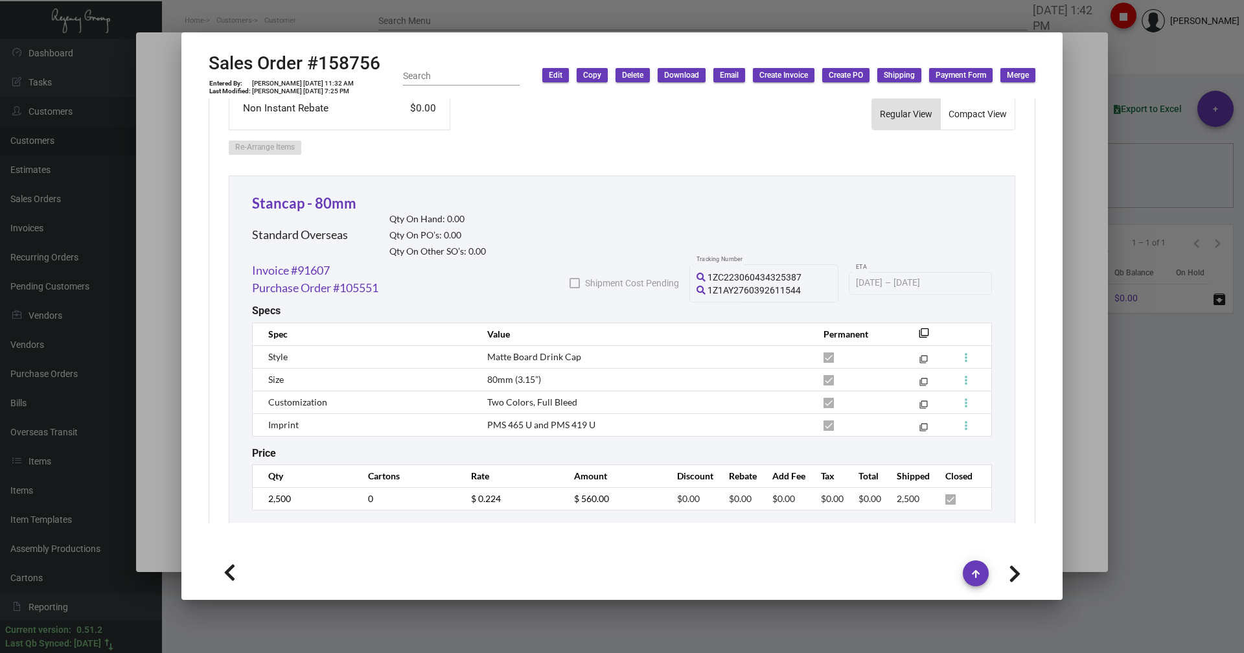
scroll to position [682, 0]
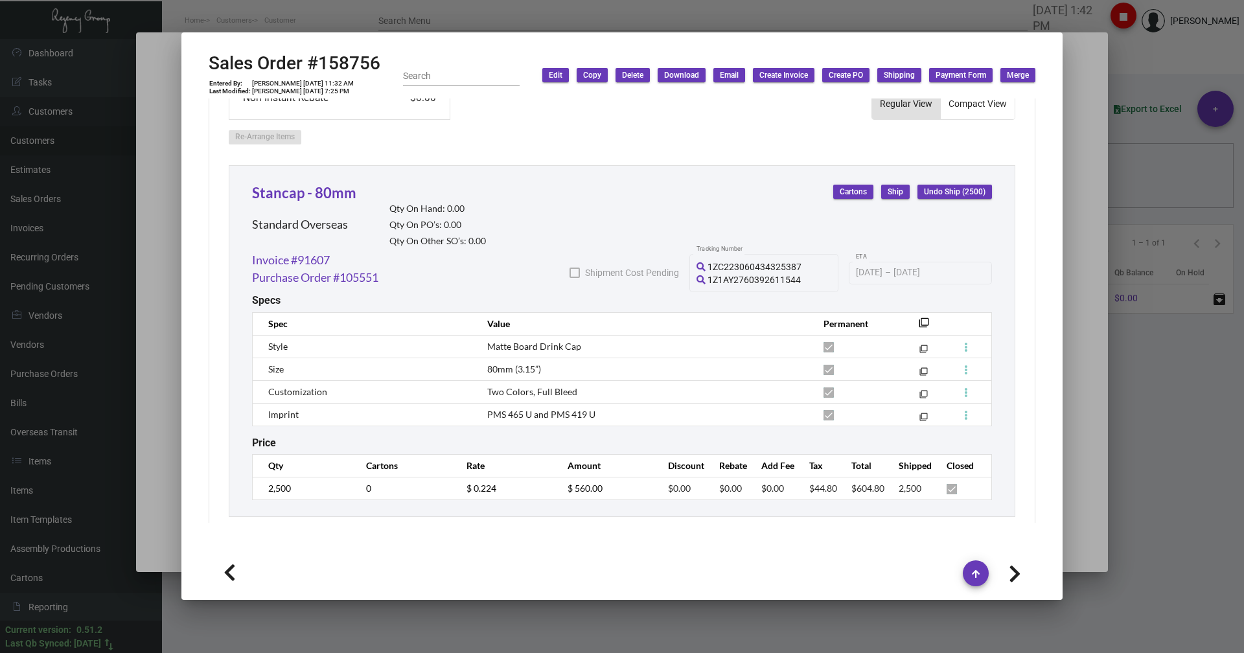
click at [1190, 60] on div at bounding box center [622, 326] width 1244 height 653
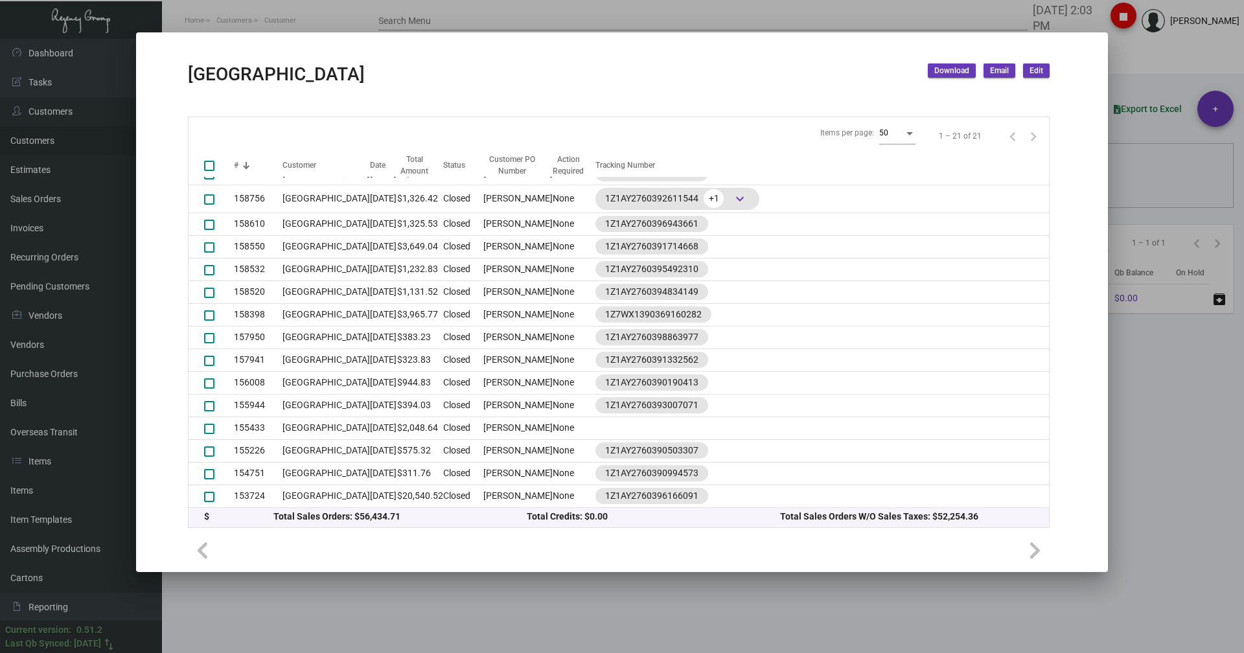
click at [189, 21] on div at bounding box center [622, 326] width 1244 height 653
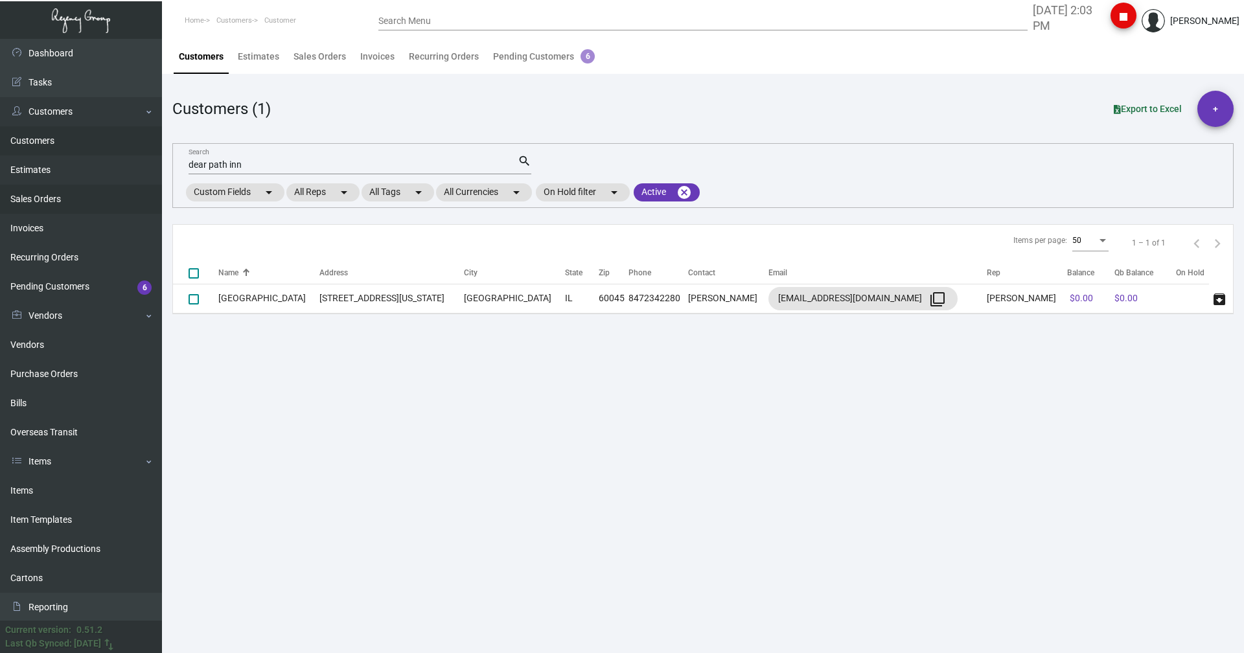
click at [41, 195] on link "Sales Orders" at bounding box center [81, 199] width 162 height 29
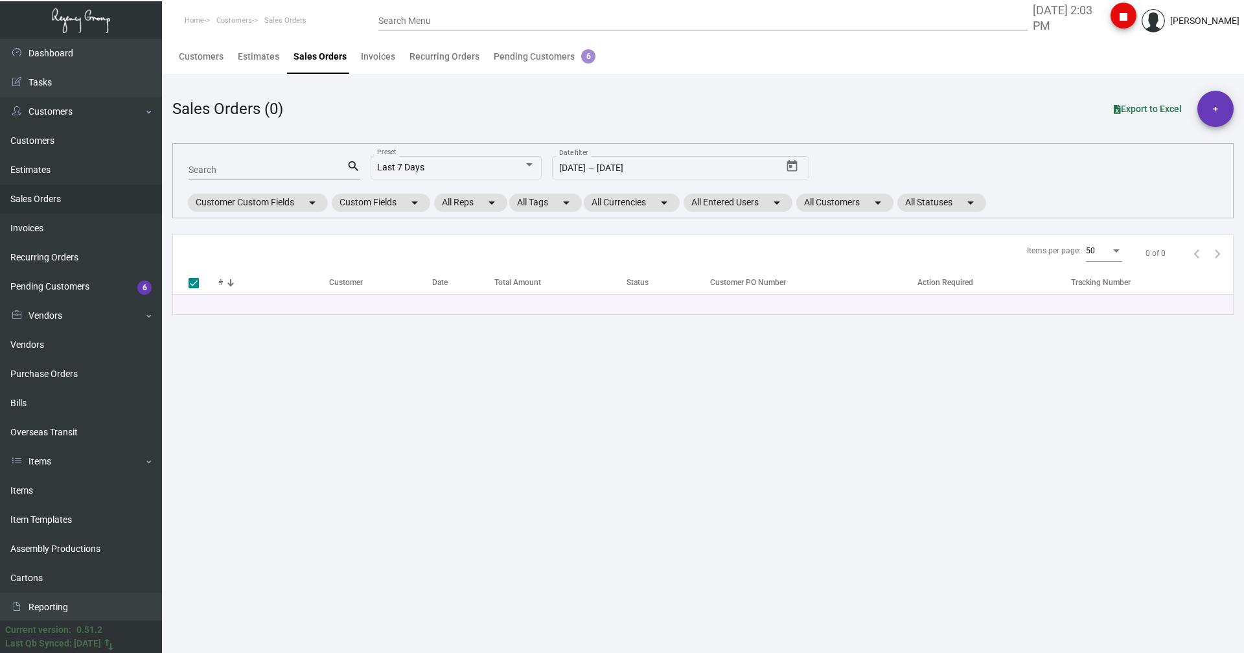
click at [224, 167] on input "Search" at bounding box center [268, 170] width 158 height 10
type input "1614"
type input "161458"
checkbox input "false"
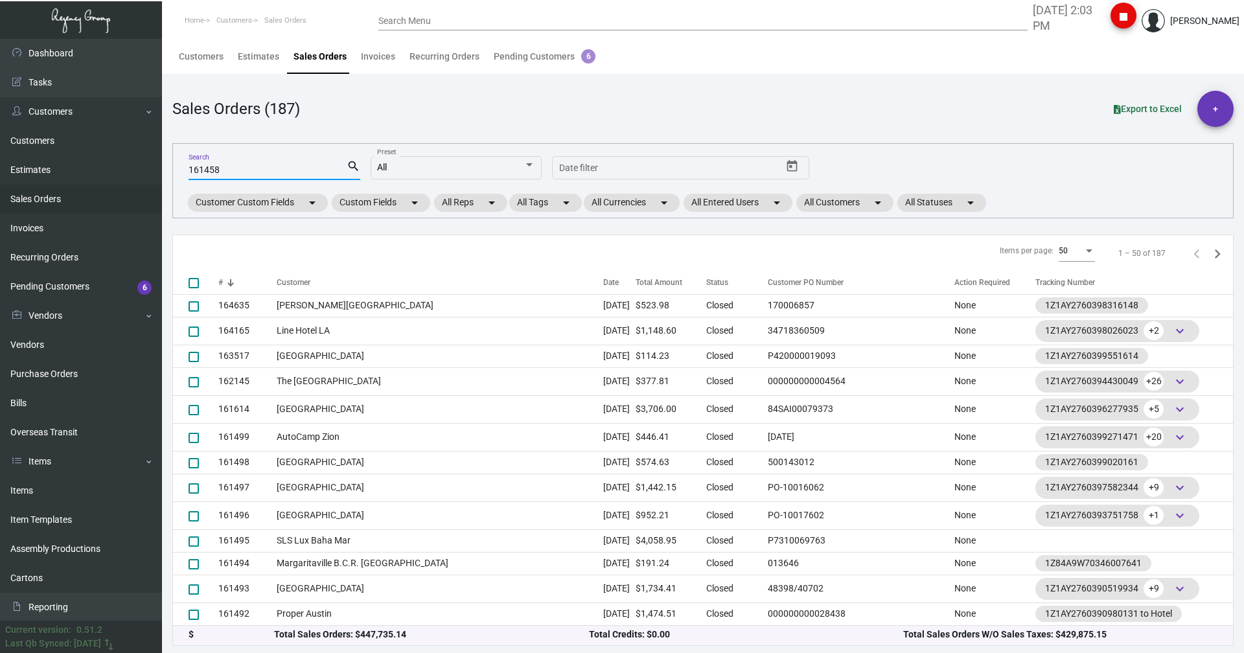
type input "161458"
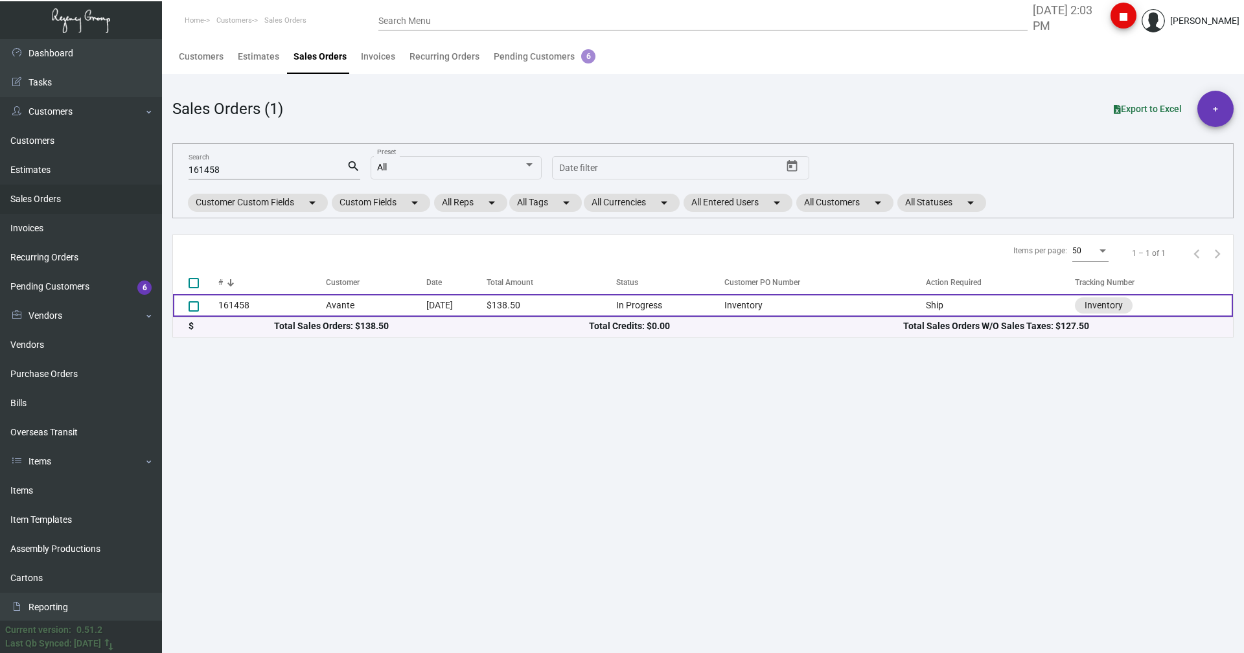
click at [327, 302] on td "Avante" at bounding box center [376, 305] width 100 height 23
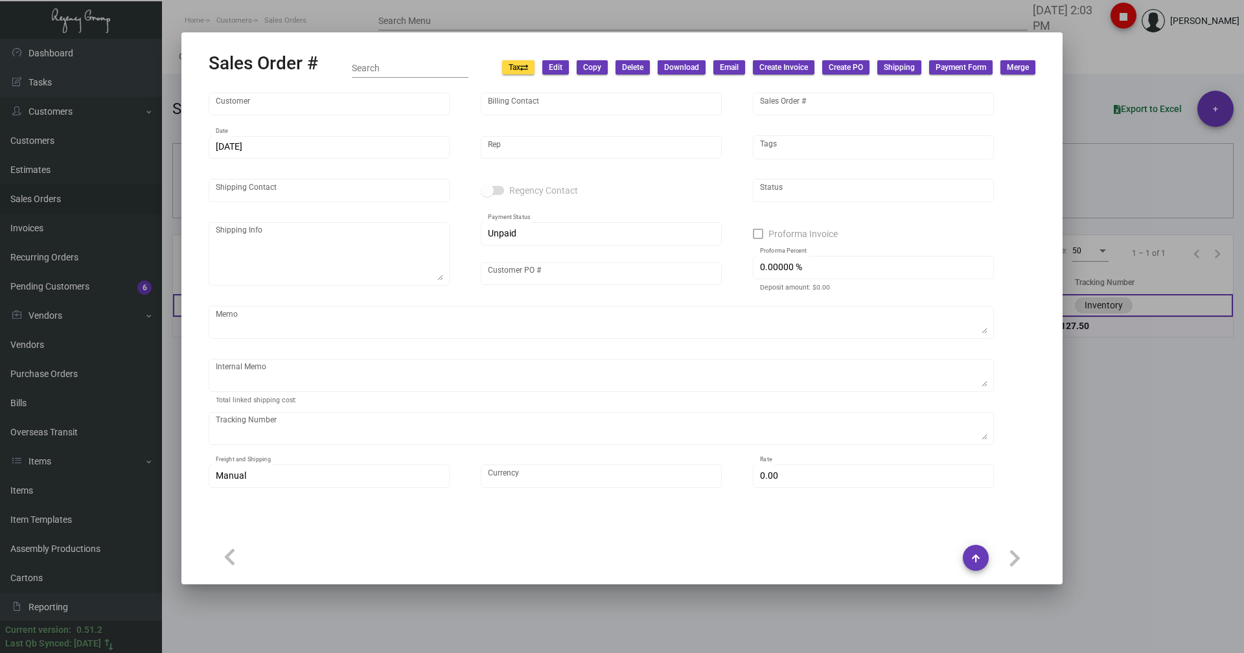
type input "Avante"
type input "[PERSON_NAME]"
type input "161458"
type input "[DATE]"
type input "[PERSON_NAME]"
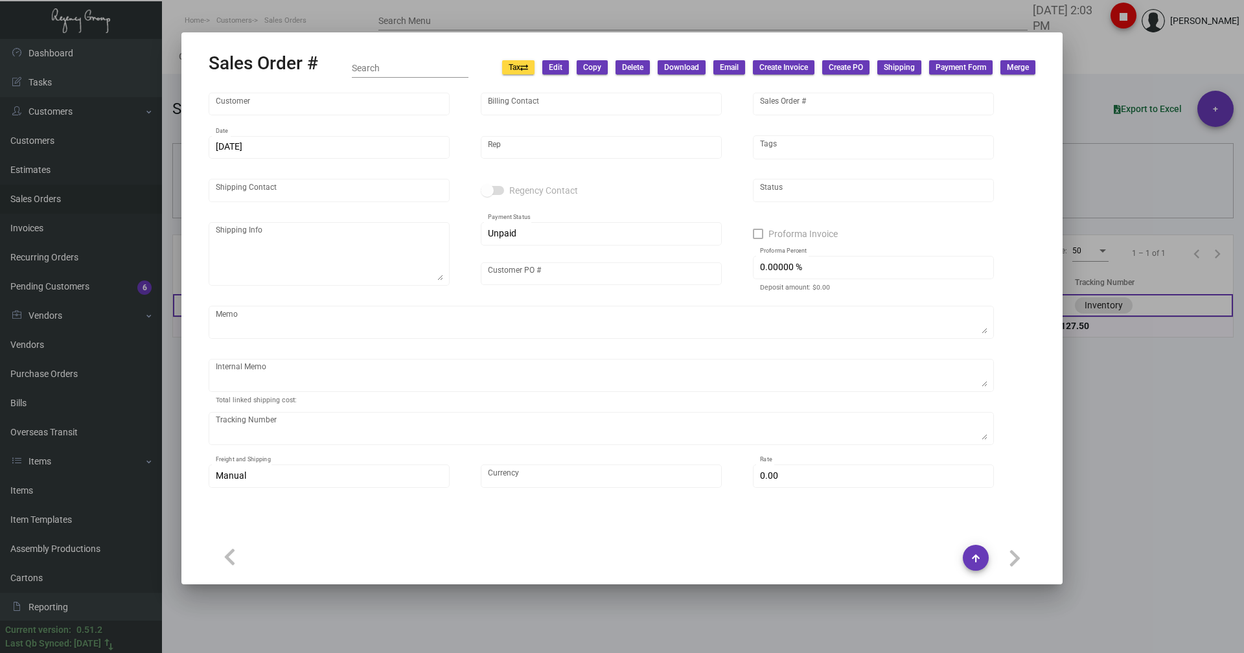
type input "[PERSON_NAME]"
type textarea "Avante - [PERSON_NAME] [STREET_ADDRESS]"
type input "Inventory"
type input "United States Dollar $"
type input "$ 0.00"
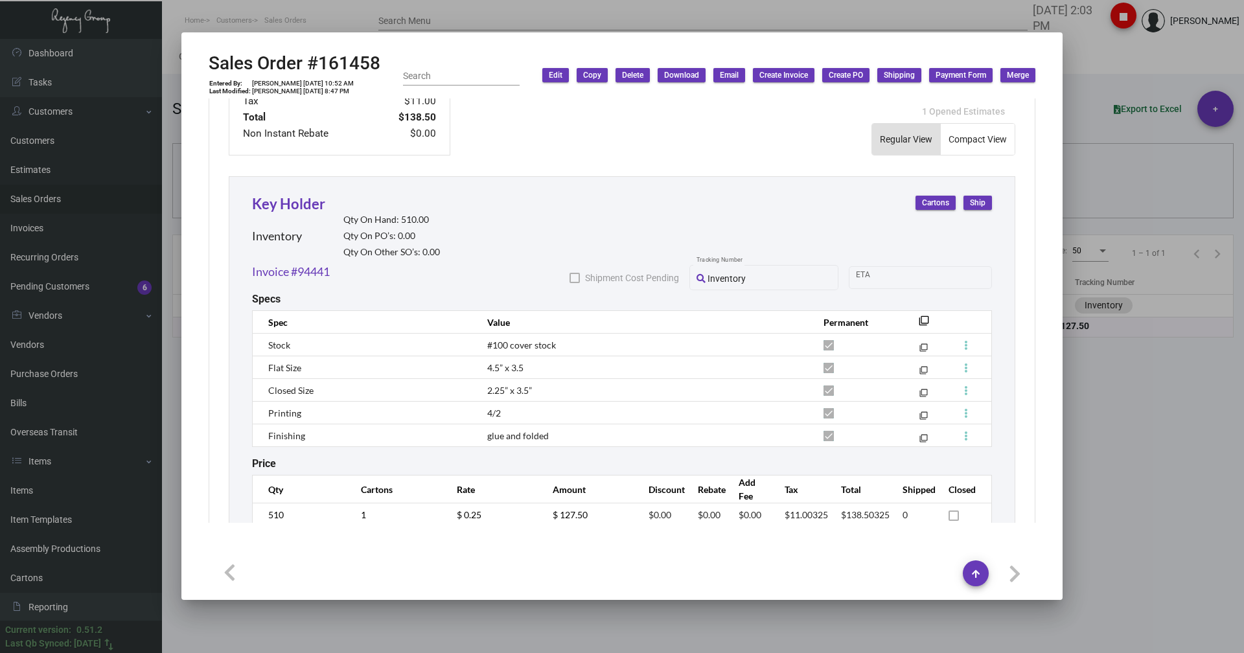
scroll to position [696, 0]
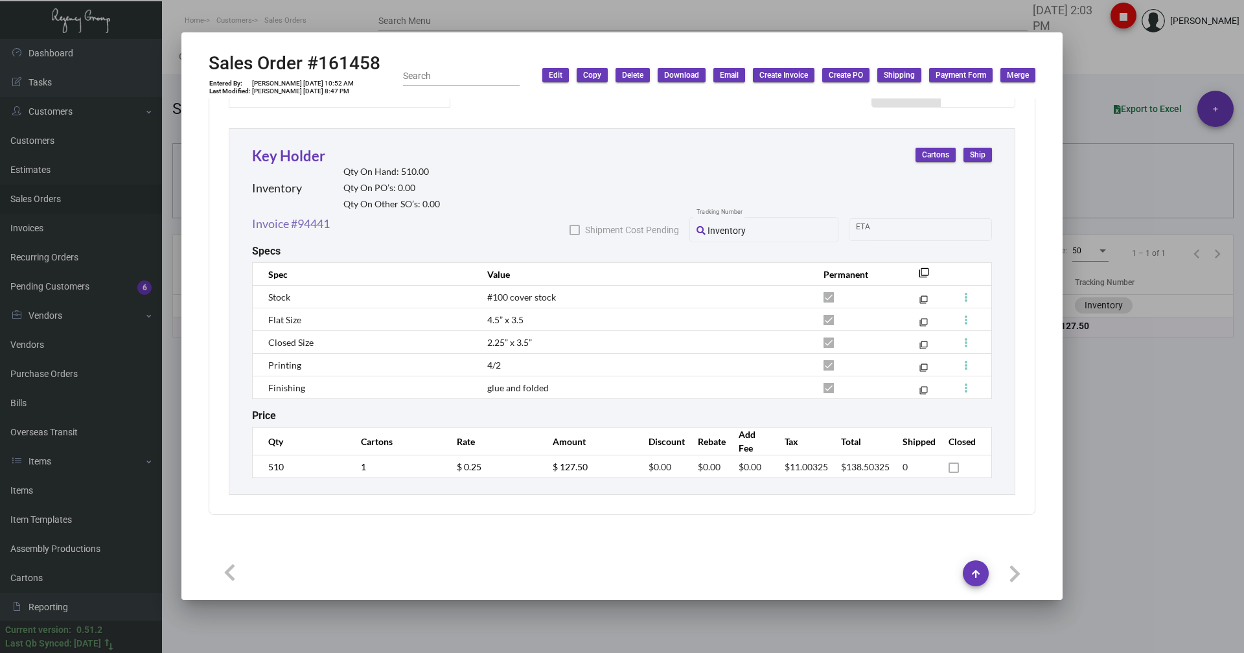
click at [290, 224] on link "Invoice #94441" at bounding box center [291, 223] width 78 height 17
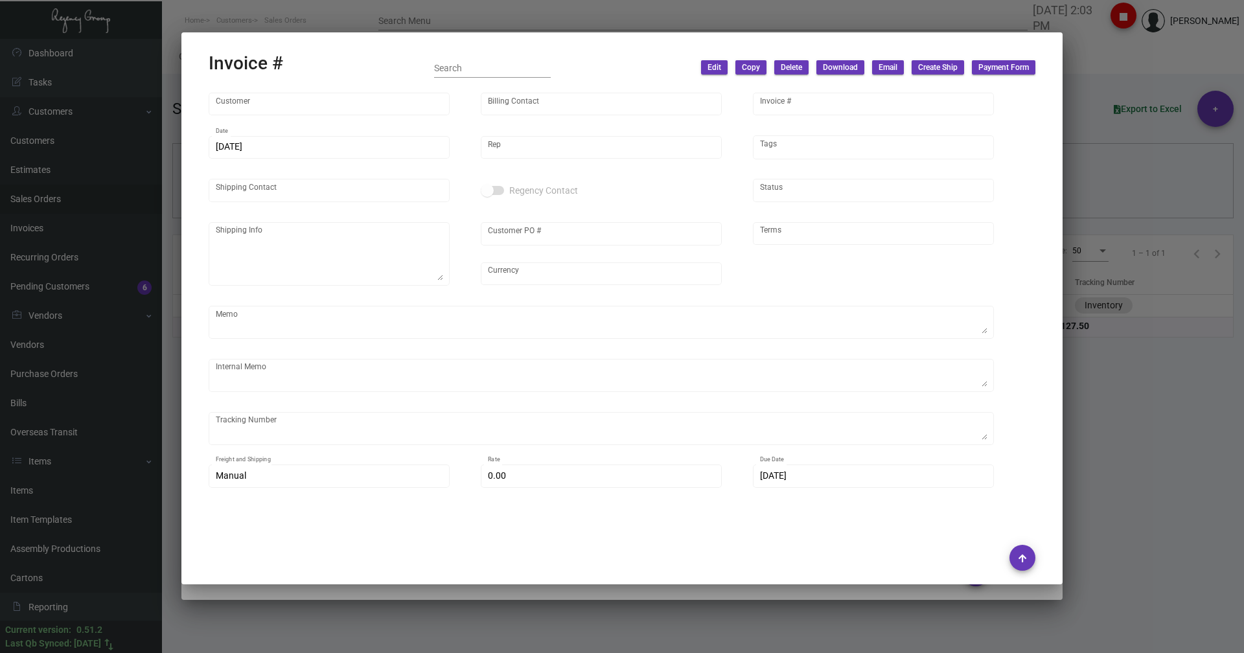
type input "Avante"
type input "[PERSON_NAME]"
type input "94441"
type input "[DATE]"
type input "[PERSON_NAME]"
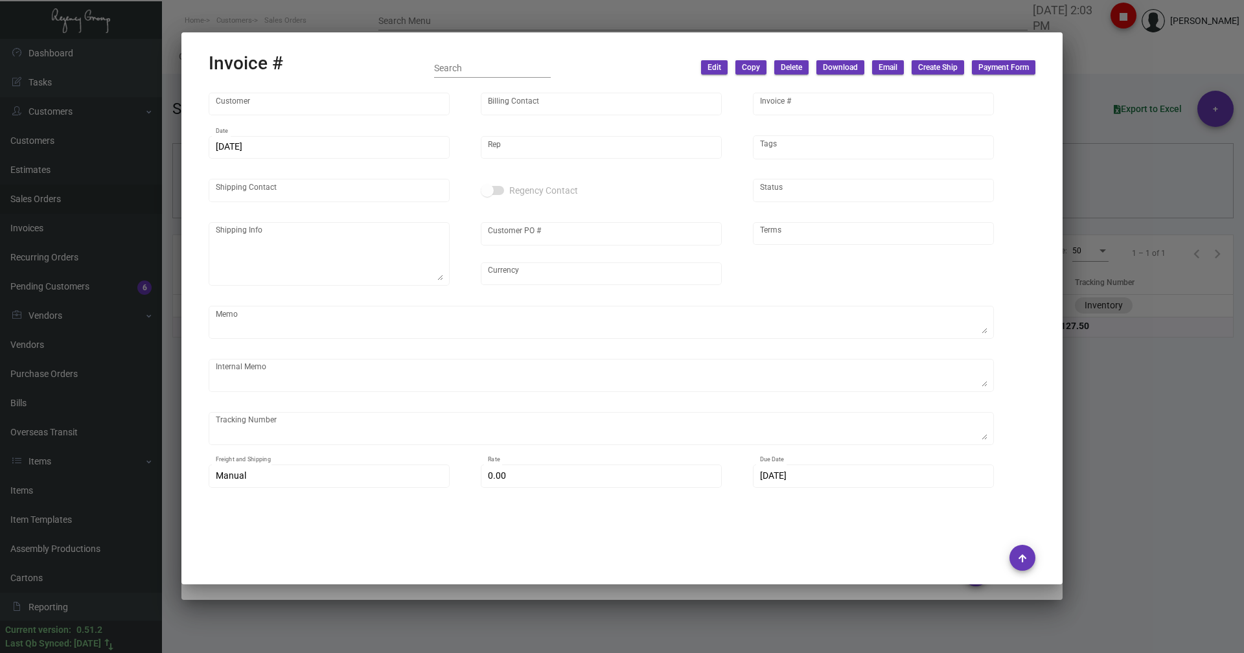
type input "[PERSON_NAME]"
type textarea "Avante - [PERSON_NAME] [STREET_ADDRESS]"
type input "Inventory"
type input "United States Dollar $"
type input "Net 30"
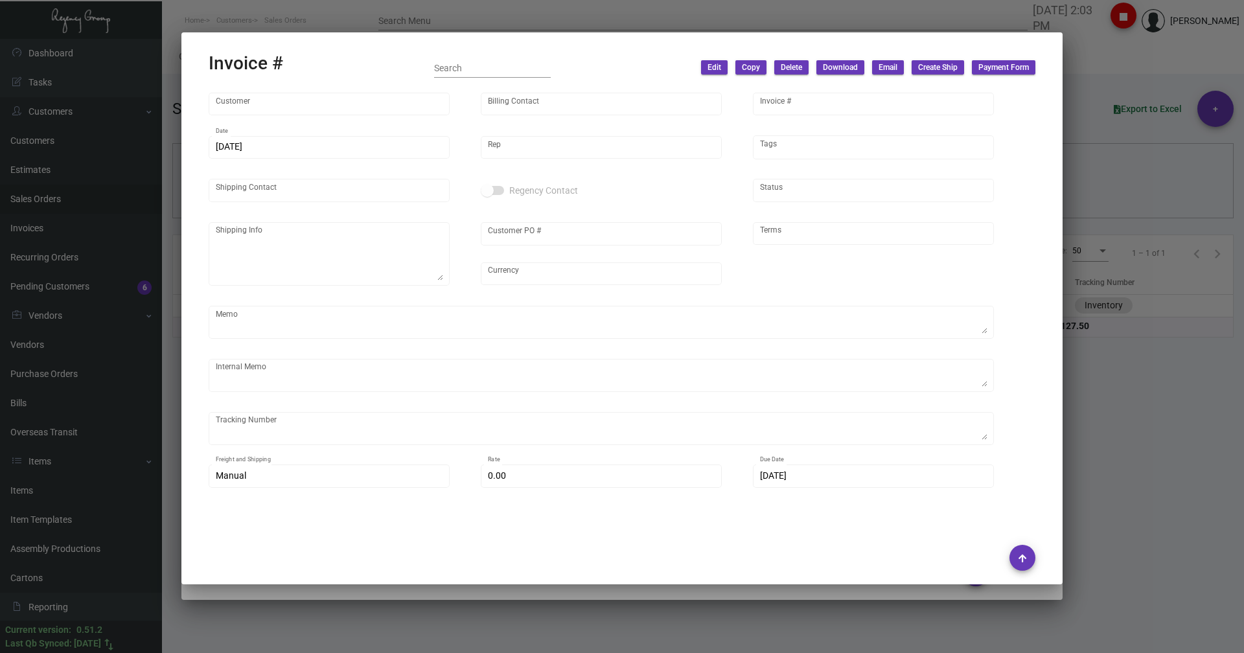
type input "$ 37.48"
type input "[DATE]"
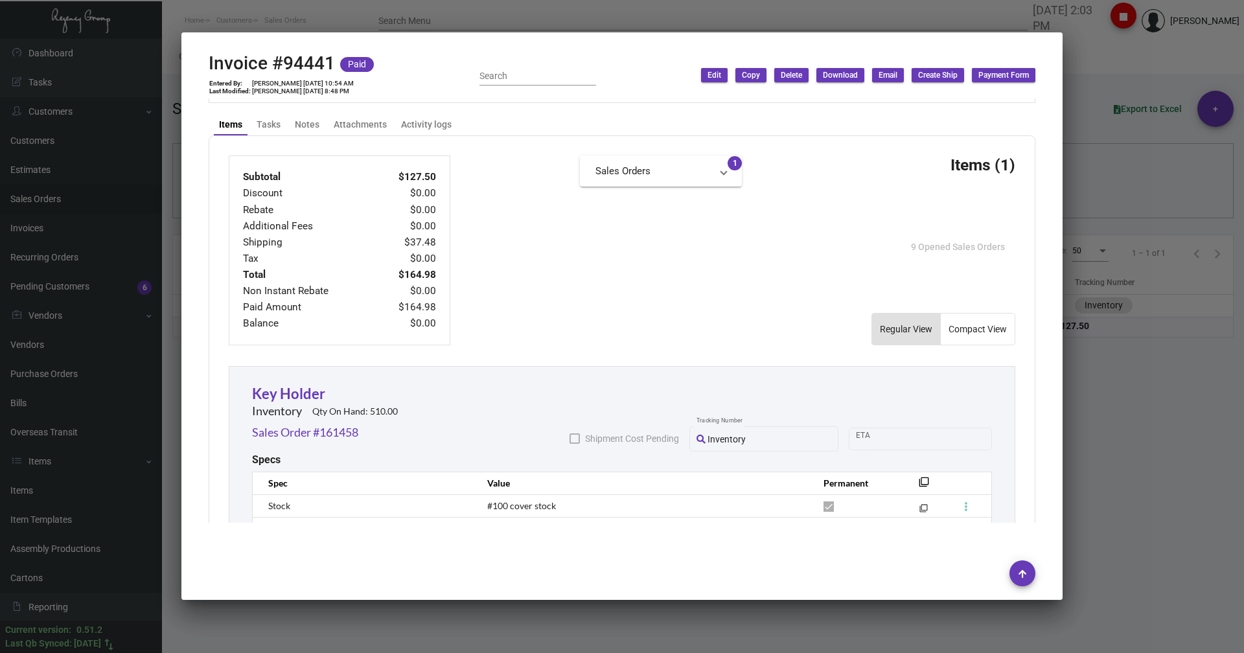
scroll to position [329, 0]
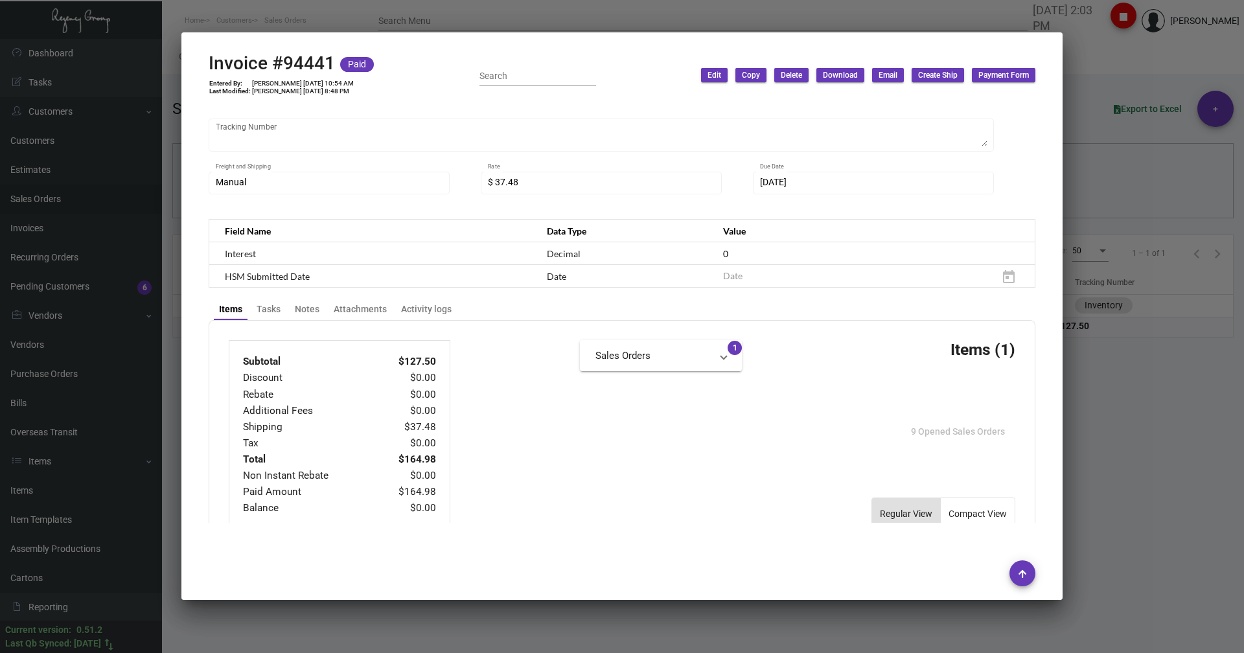
click at [356, 27] on div at bounding box center [622, 326] width 1244 height 653
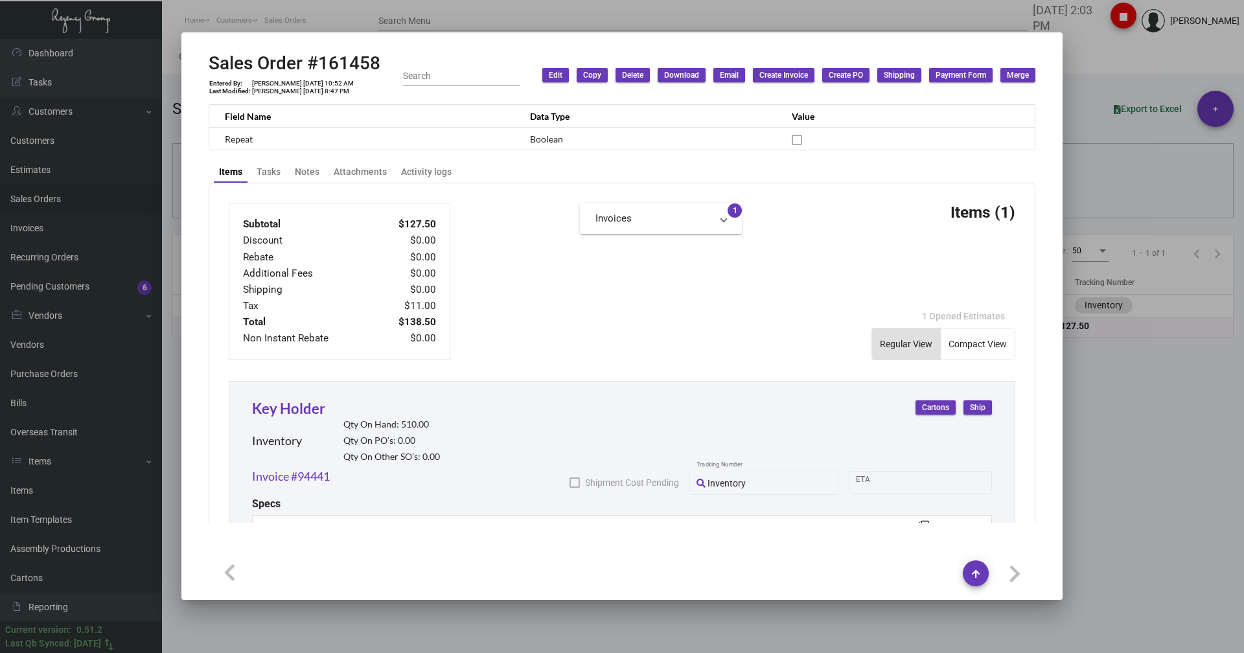
scroll to position [437, 0]
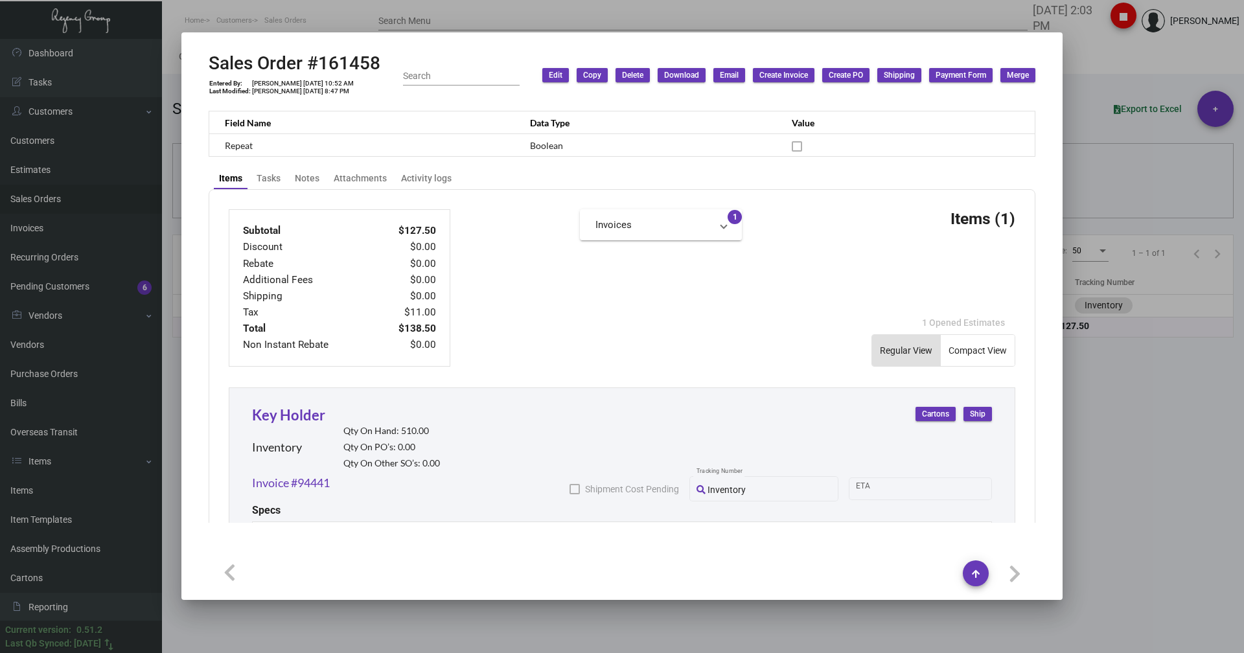
click at [970, 418] on span "Ship" at bounding box center [978, 414] width 16 height 11
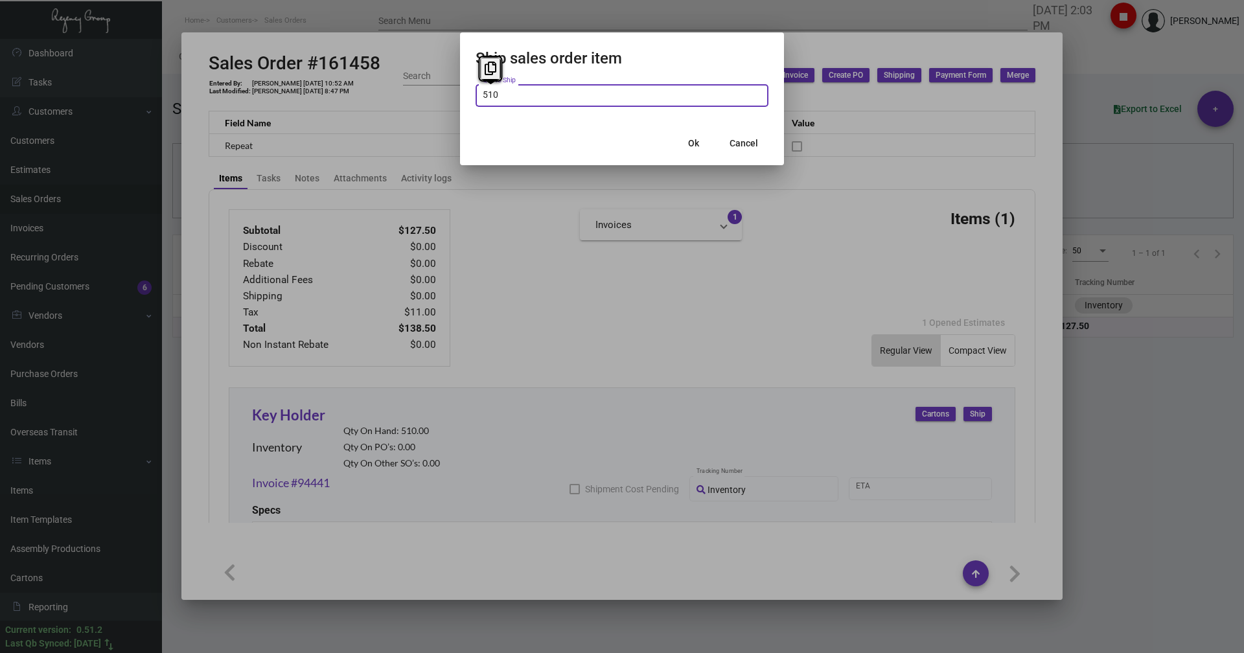
drag, startPoint x: 732, startPoint y: 140, endPoint x: 699, endPoint y: 143, distance: 33.2
click at [733, 139] on span "Cancel" at bounding box center [744, 143] width 29 height 10
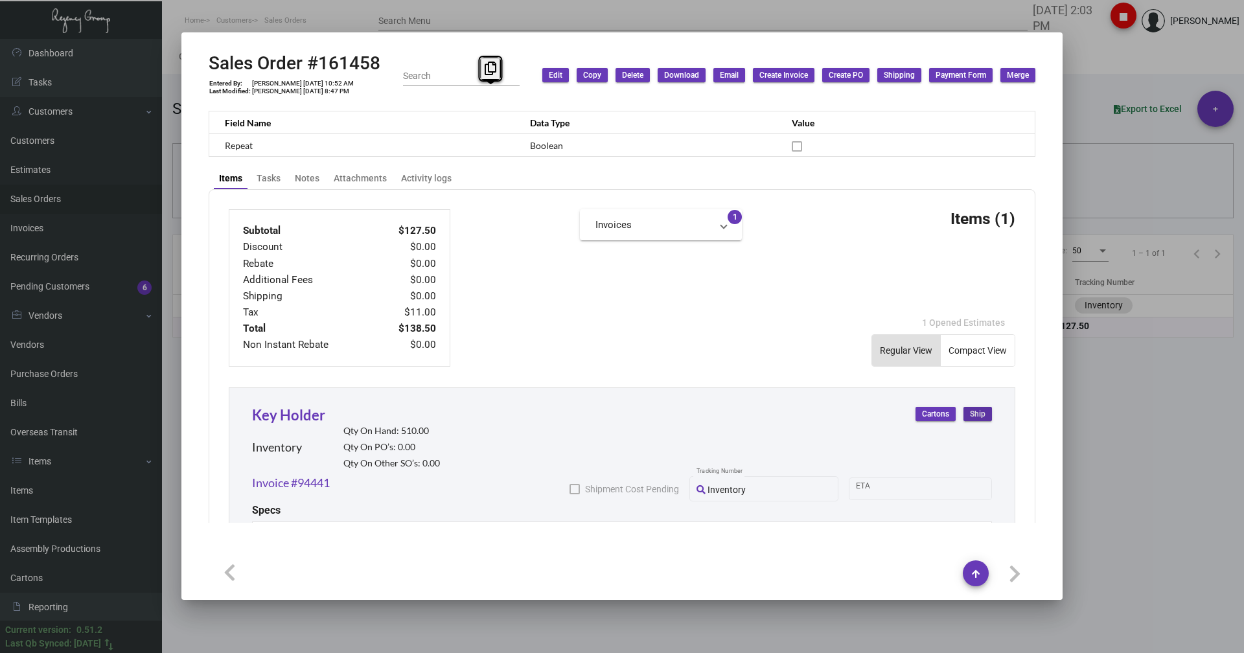
click at [268, 8] on div at bounding box center [622, 326] width 1244 height 653
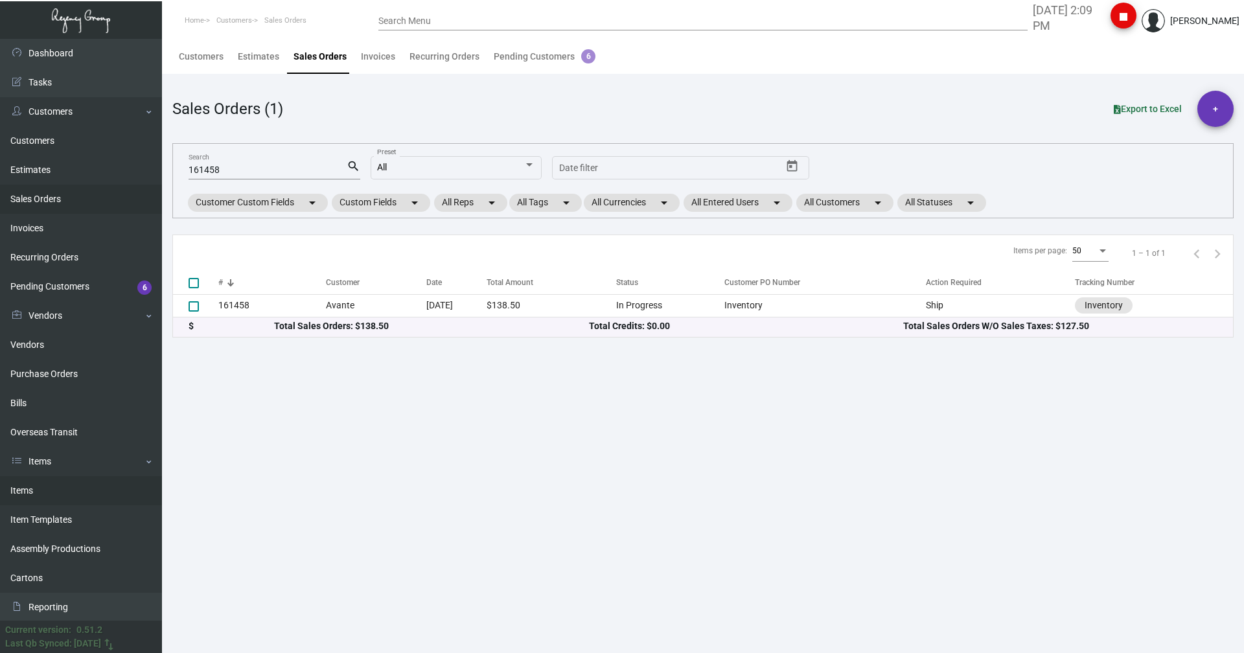
click at [35, 496] on link "Items" at bounding box center [81, 490] width 162 height 29
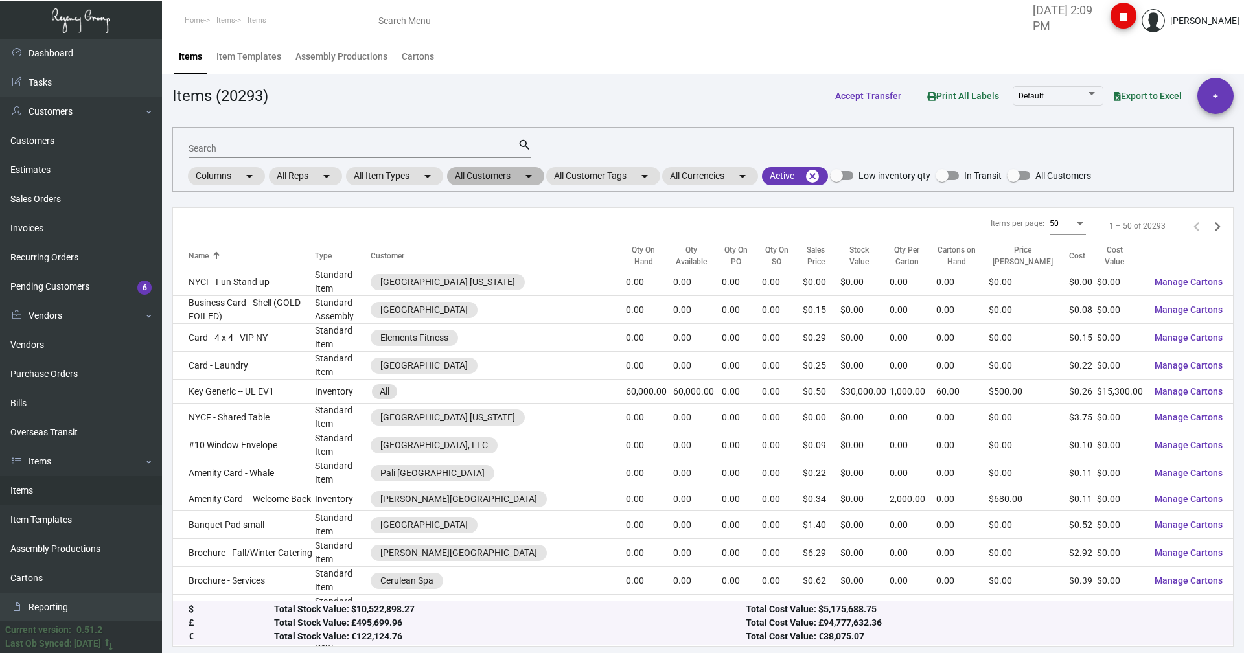
click at [499, 177] on mat-chip "All Customers arrow_drop_down" at bounding box center [495, 176] width 97 height 18
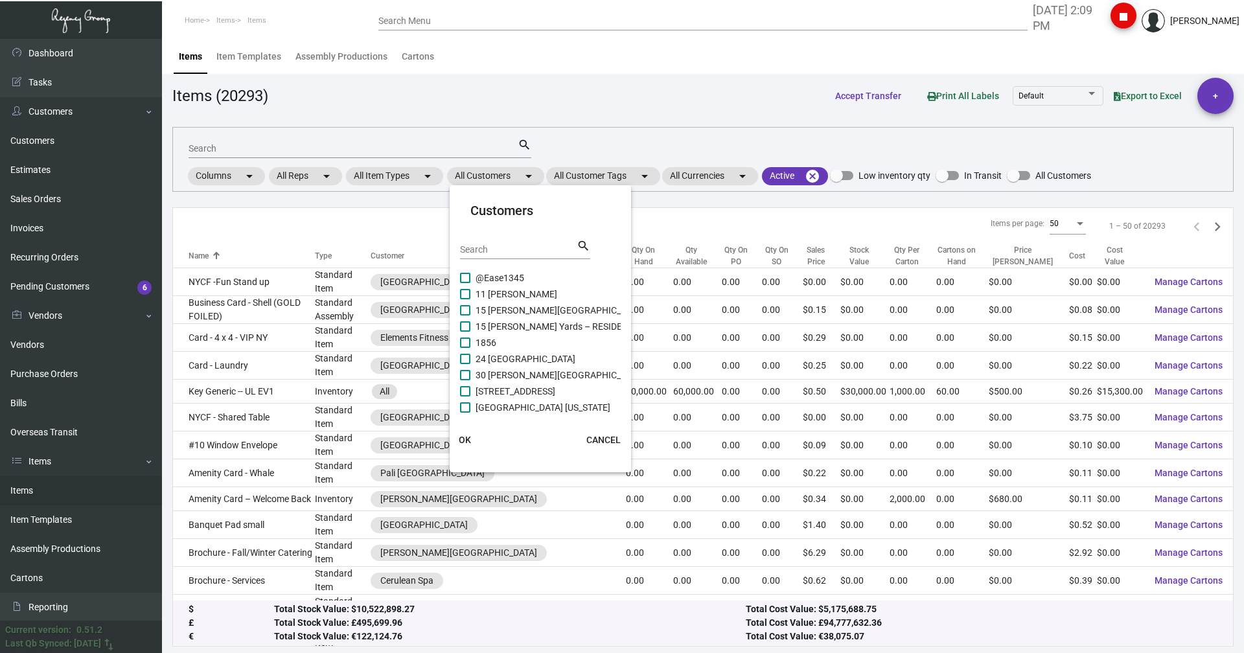
click at [487, 248] on input "Search" at bounding box center [518, 250] width 117 height 10
type input "casa"
click at [482, 326] on span "Casa Cipriani [US_STATE]" at bounding box center [526, 327] width 100 height 16
click at [465, 332] on input "Casa Cipriani [US_STATE]" at bounding box center [465, 332] width 1 height 1
checkbox input "true"
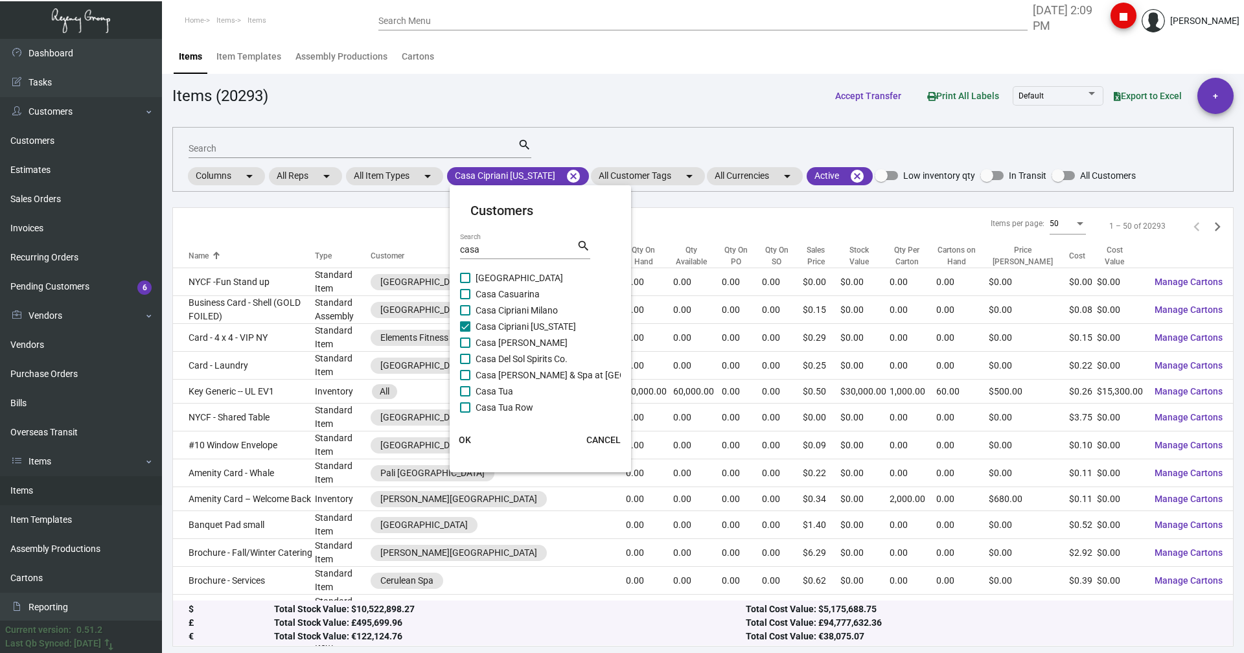
click at [467, 435] on span "OK" at bounding box center [465, 440] width 12 height 10
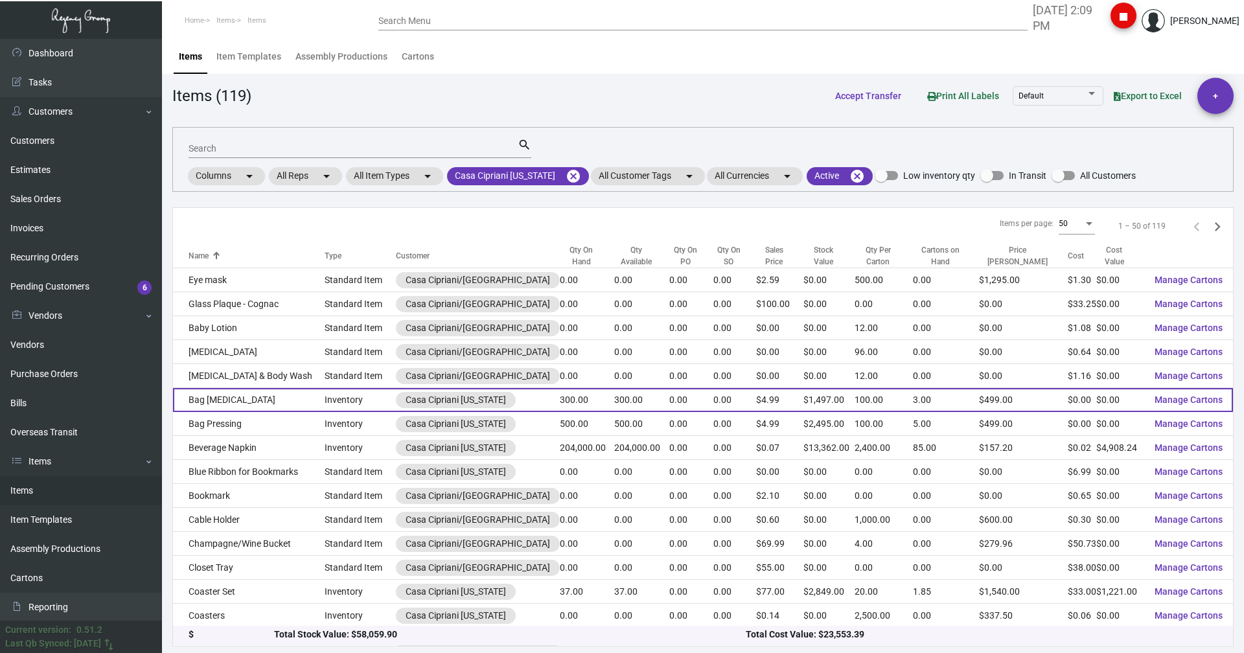
click at [203, 395] on td "Bag [MEDICAL_DATA]" at bounding box center [249, 400] width 152 height 24
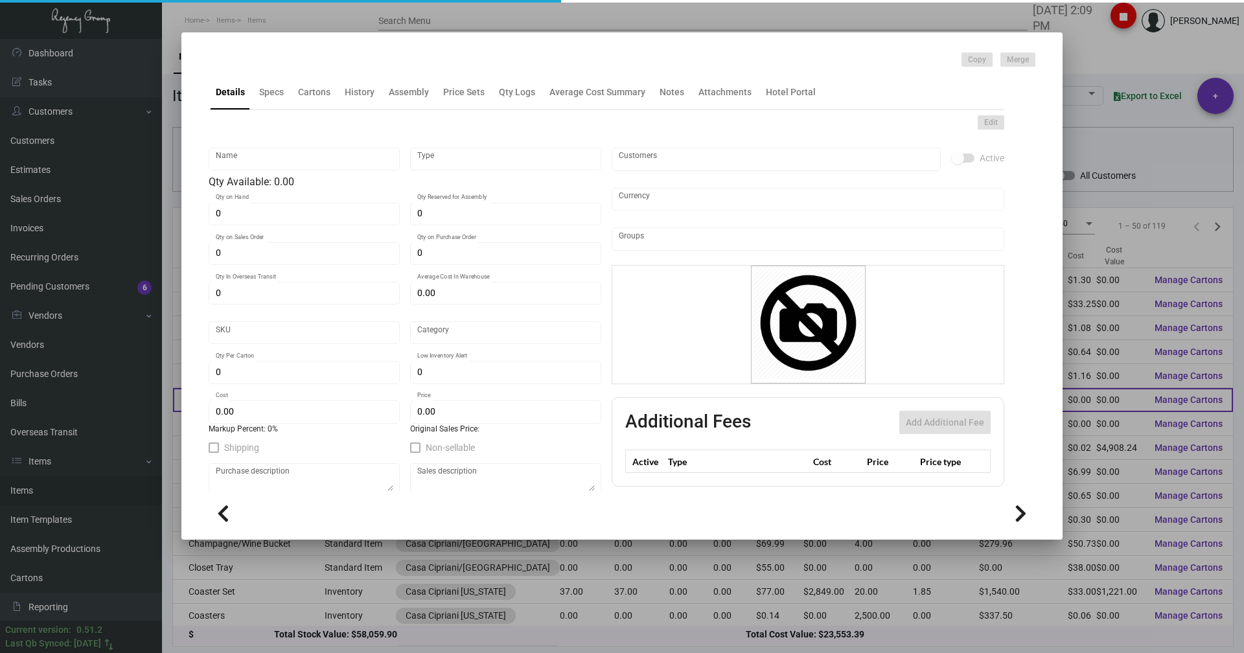
type input "Bag [MEDICAL_DATA]"
type input "Inventory"
type input "300"
type input "$ 1.80"
type input "Standard"
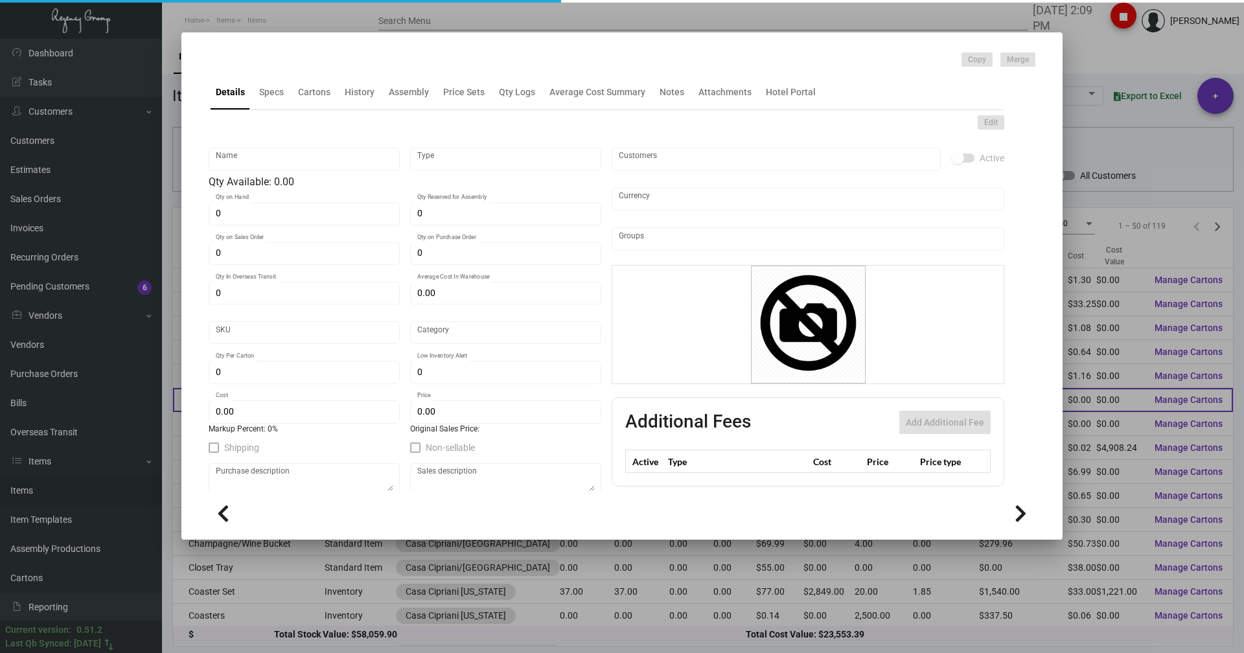
type input "100"
type input "$ 0.00"
type input "$ 4.99"
checkbox input "true"
type input "United States Dollar $"
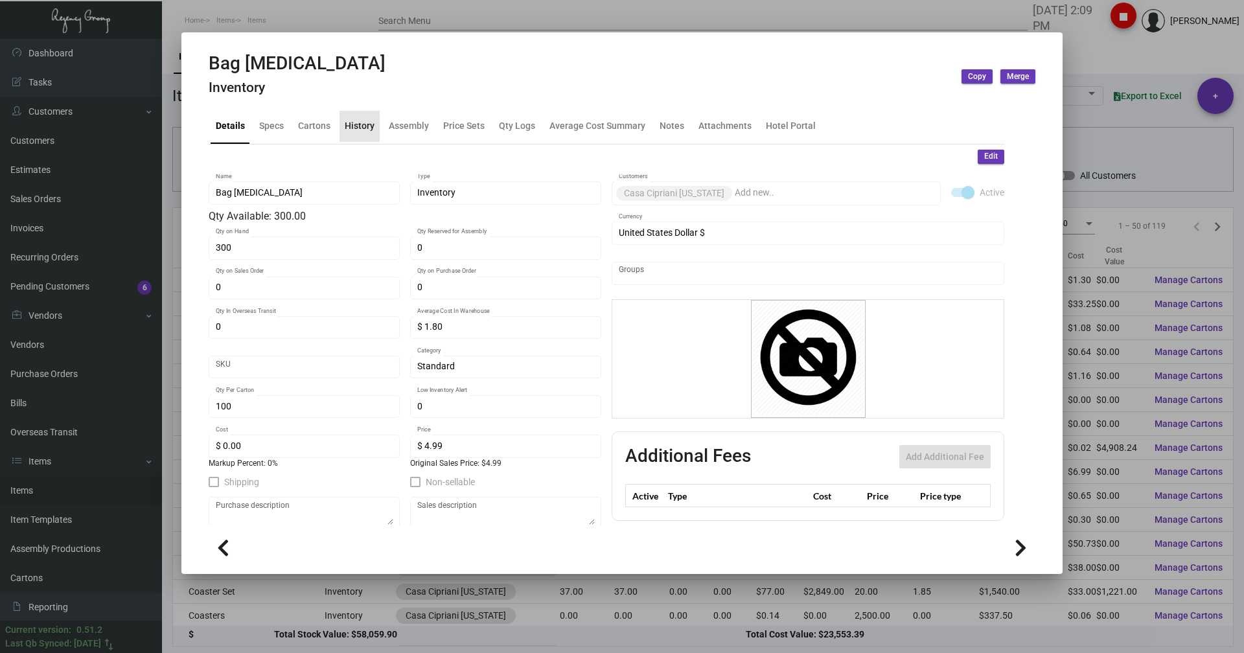
click at [359, 124] on div "History" at bounding box center [360, 126] width 30 height 14
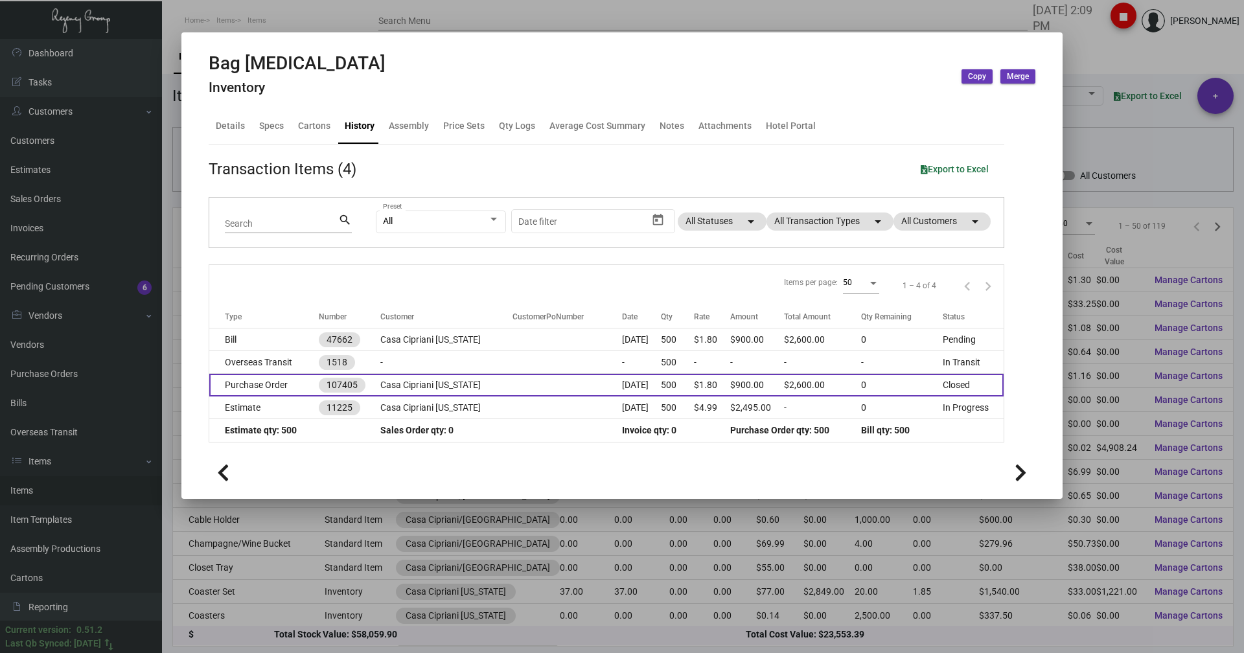
click at [256, 386] on td "Purchase Order" at bounding box center [264, 385] width 110 height 23
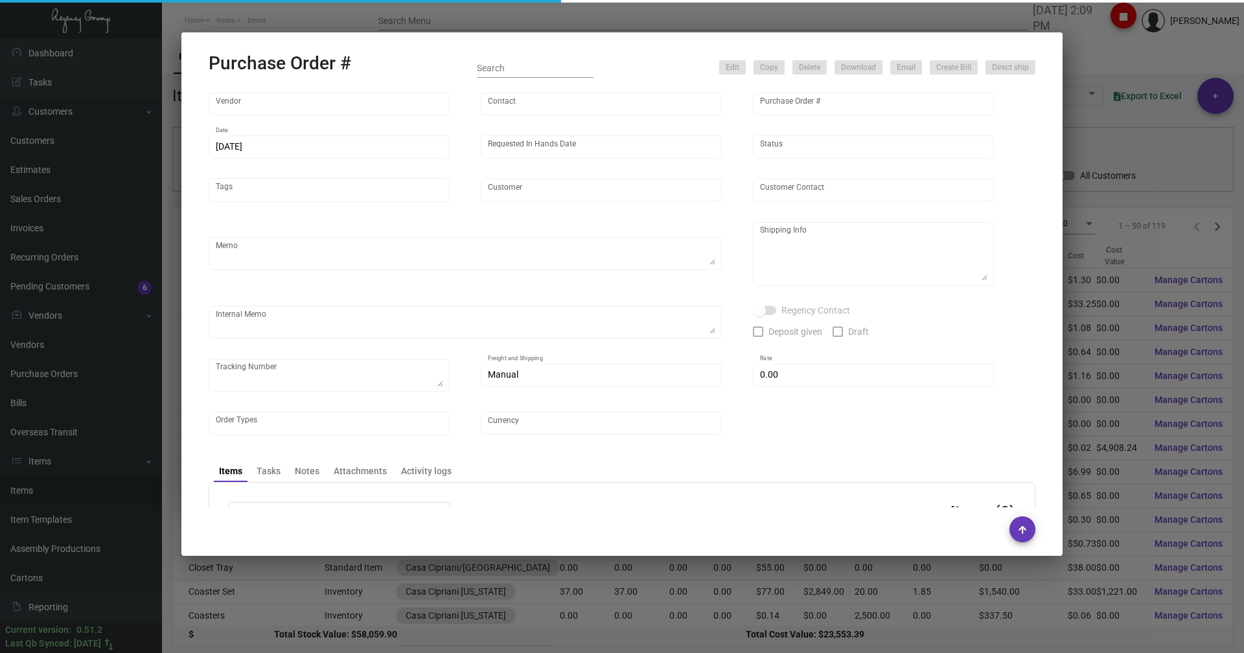
type input "Hangzhou [PERSON_NAME] Leisure Product Co. LTD"
type input "[PERSON_NAME]"
type input "107405"
type input "[DATE]"
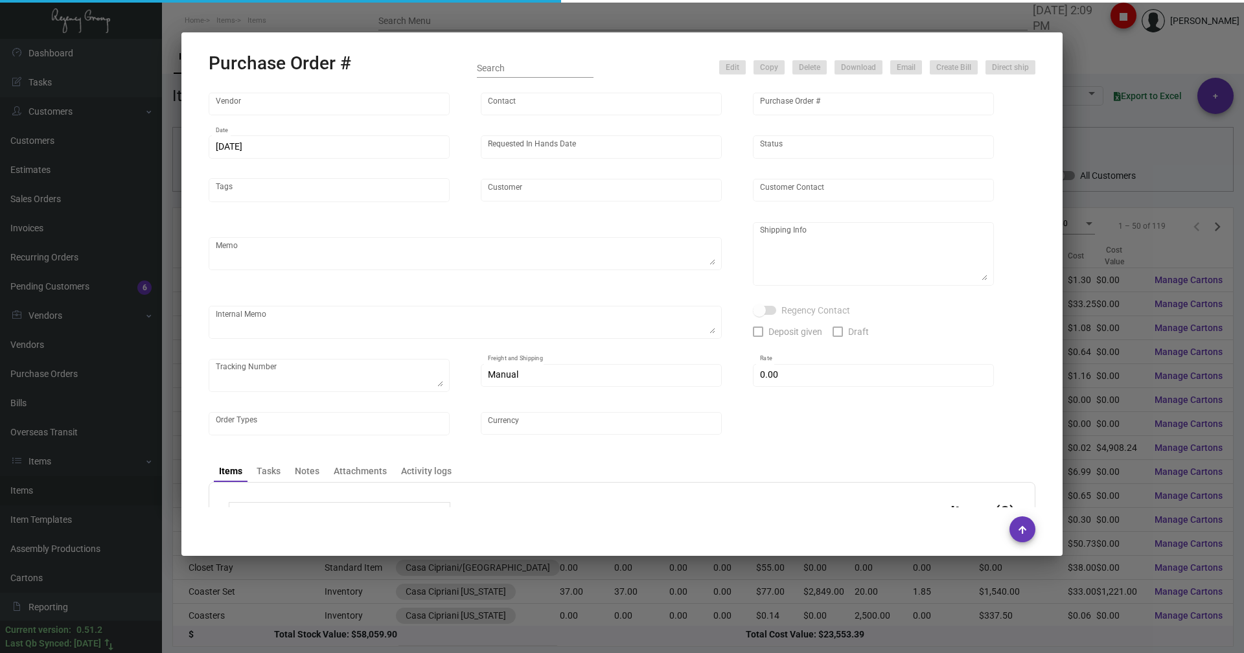
type input "Casa Cipriani [US_STATE]"
type textarea "Please ship by boat to our NJ warehouse."
type textarea "Regency Group NJ - [PERSON_NAME] [STREET_ADDRESS]"
checkbox input "true"
type input "$ 0.00"
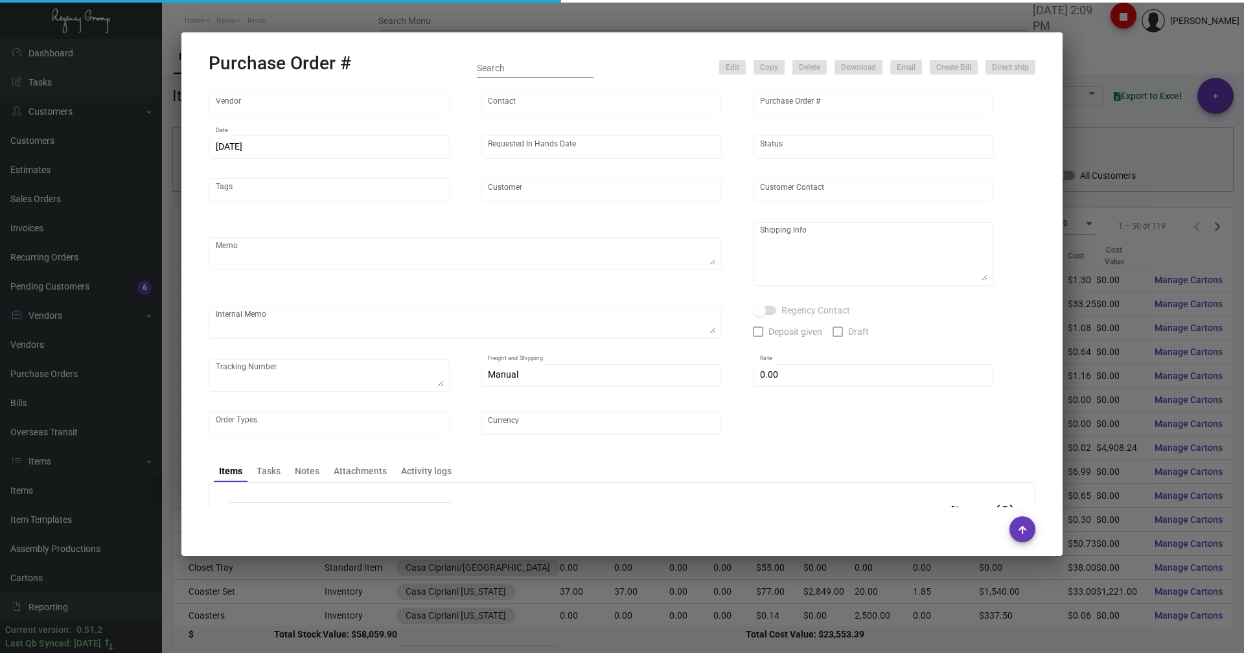
type input "United States Dollar $"
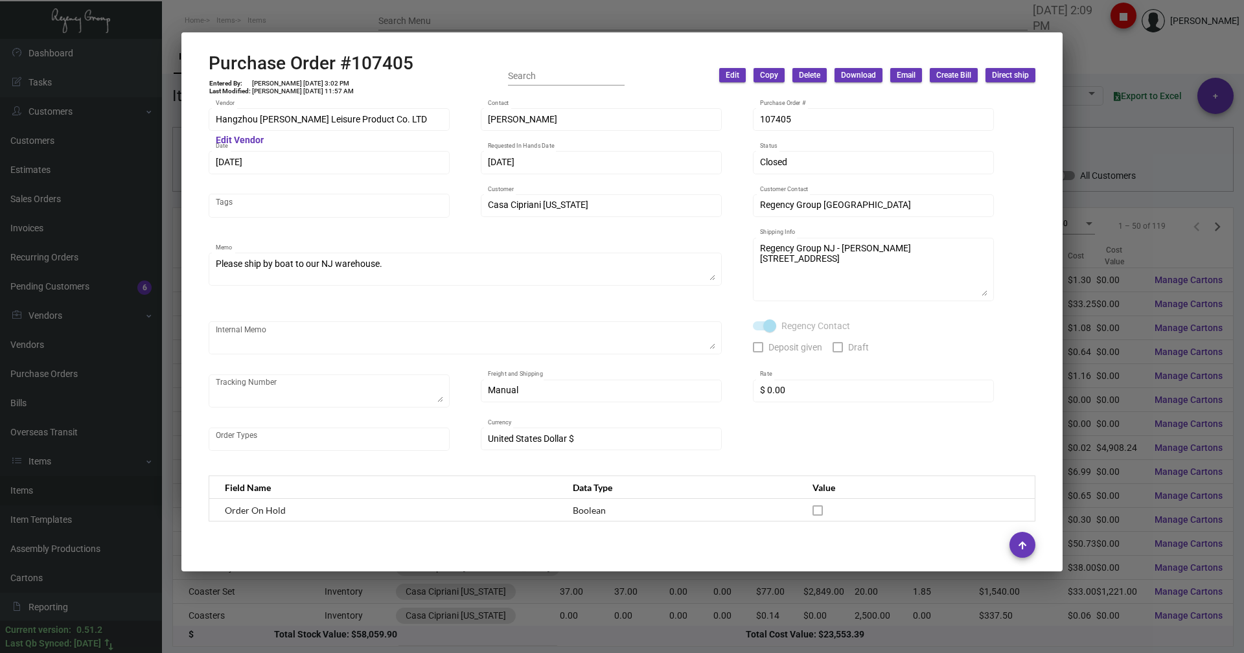
click at [287, 65] on h2 "Purchase Order #107405" at bounding box center [311, 63] width 205 height 22
click at [283, 32] on icon at bounding box center [287, 31] width 12 height 14
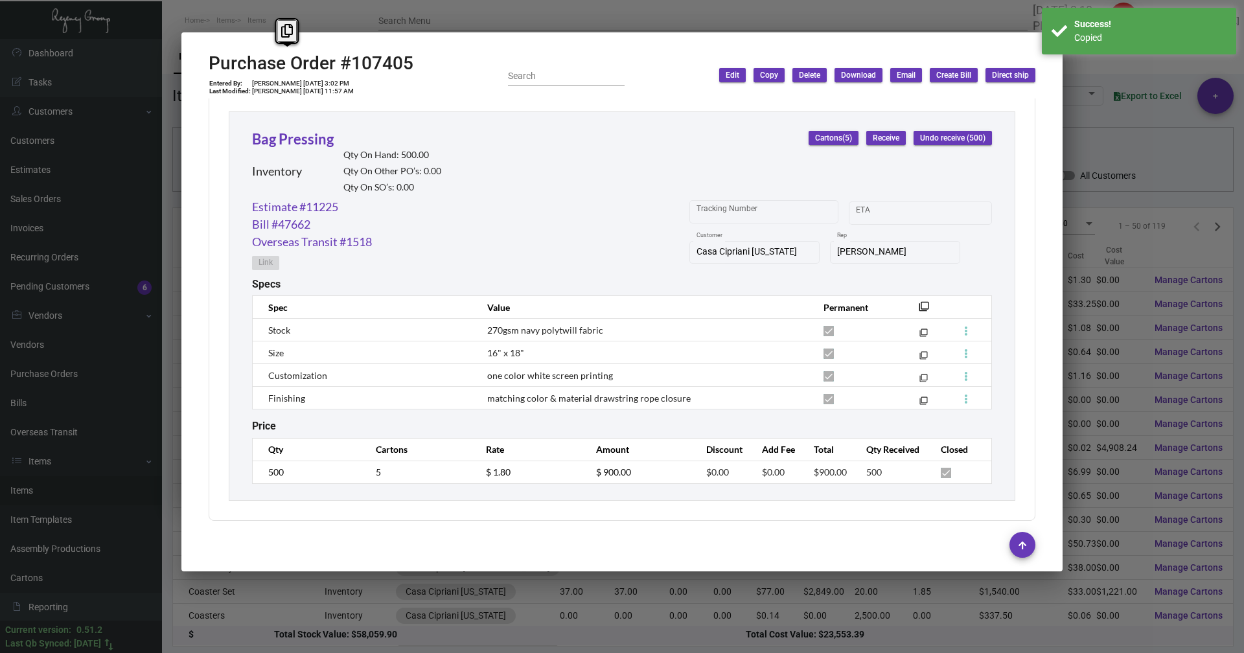
scroll to position [1442, 0]
